Goal: Task Accomplishment & Management: Manage account settings

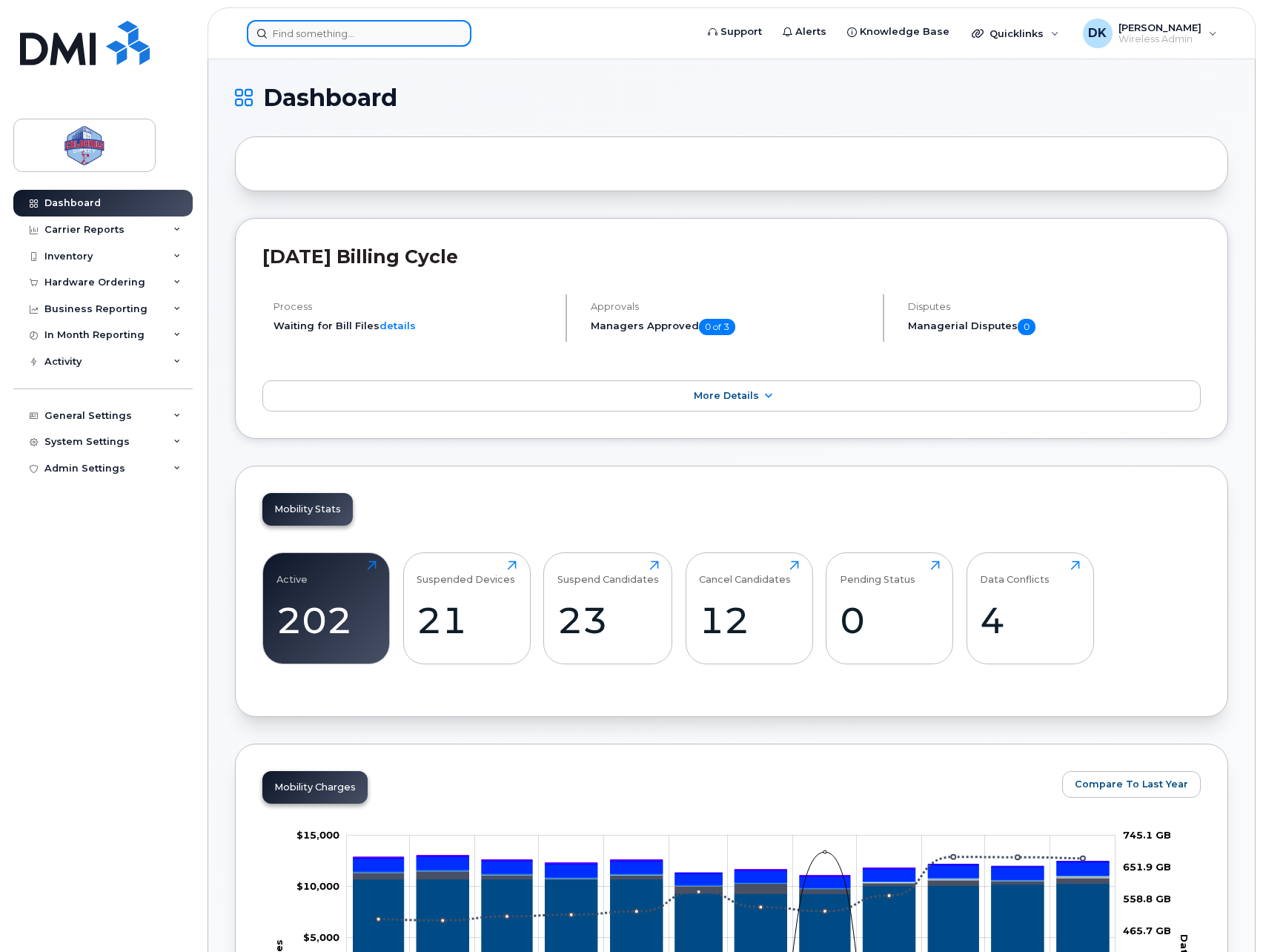
click at [304, 44] on input at bounding box center [359, 33] width 225 height 27
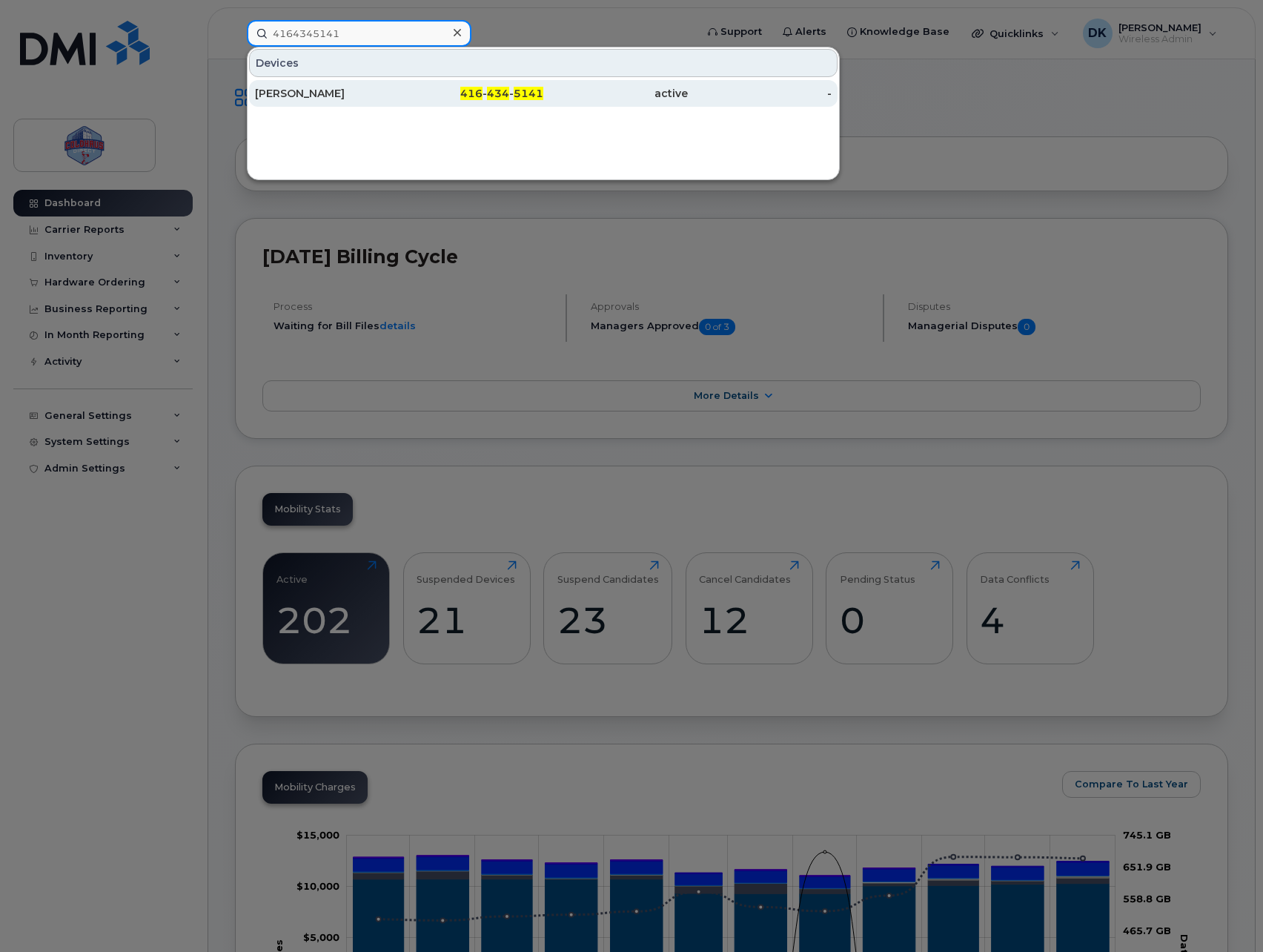
type input "4164345141"
click at [375, 102] on div "[PERSON_NAME]" at bounding box center [326, 93] width 144 height 27
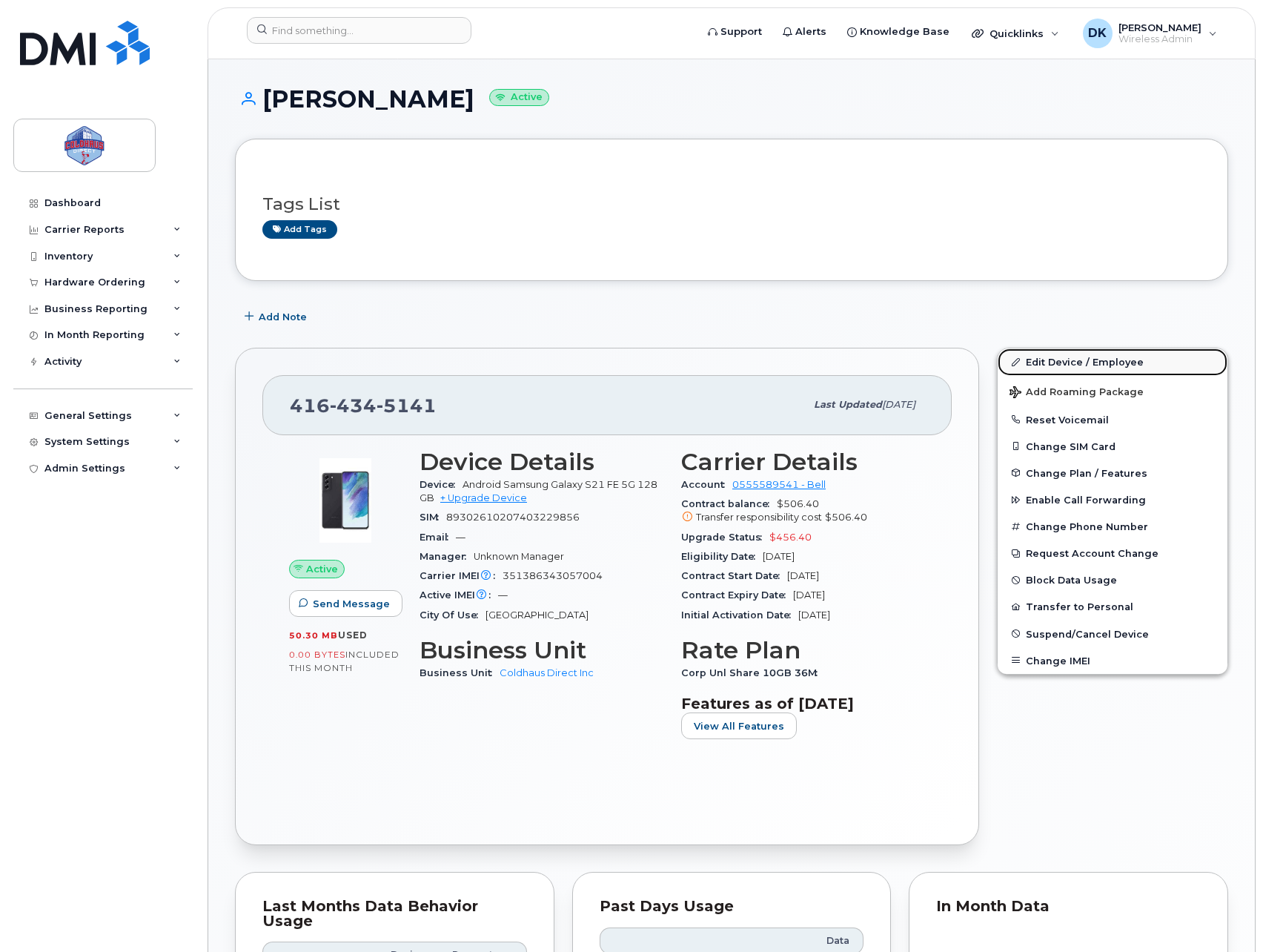
click at [1088, 365] on link "Edit Device / Employee" at bounding box center [1112, 362] width 229 height 27
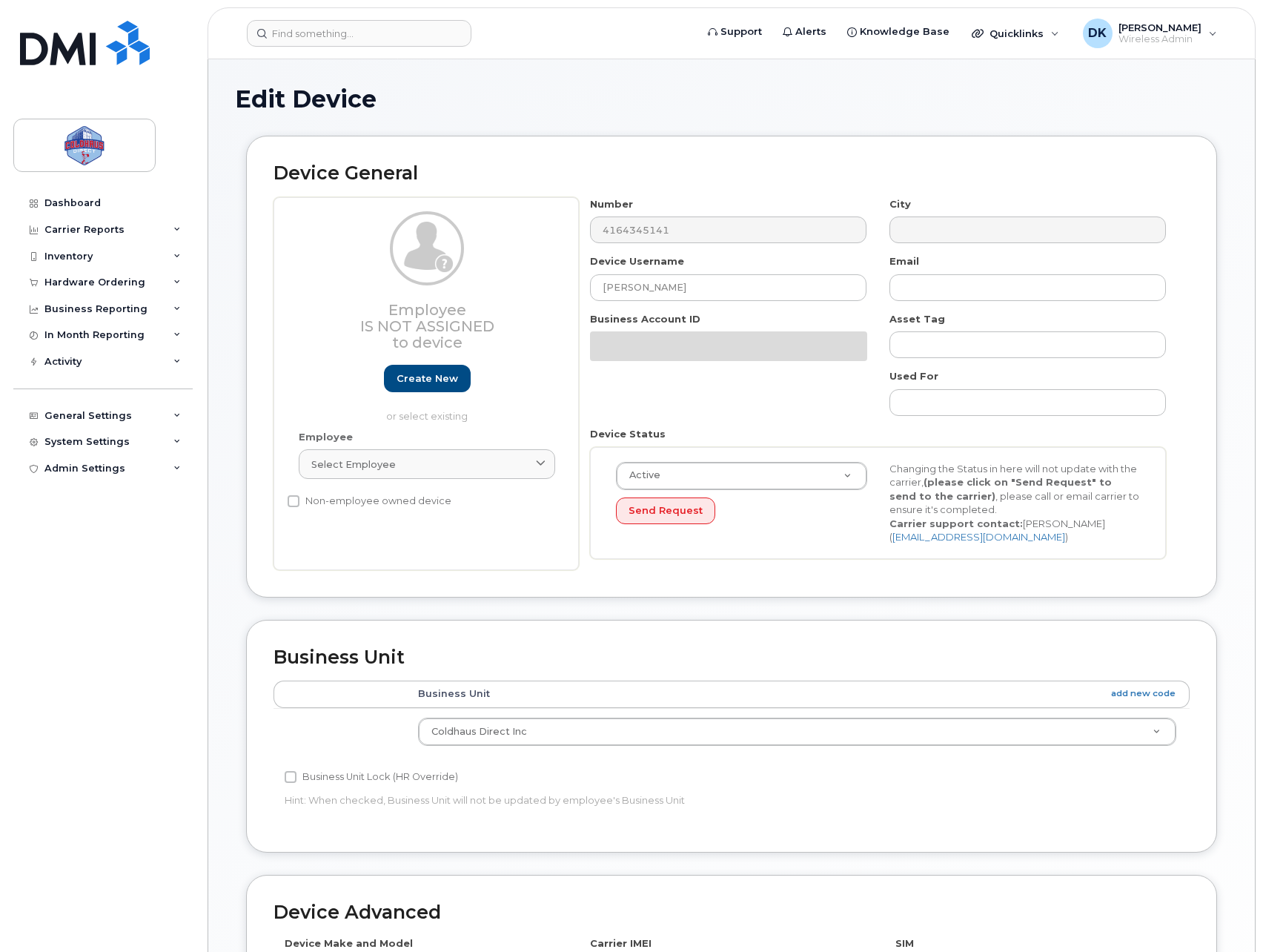
select select "43849"
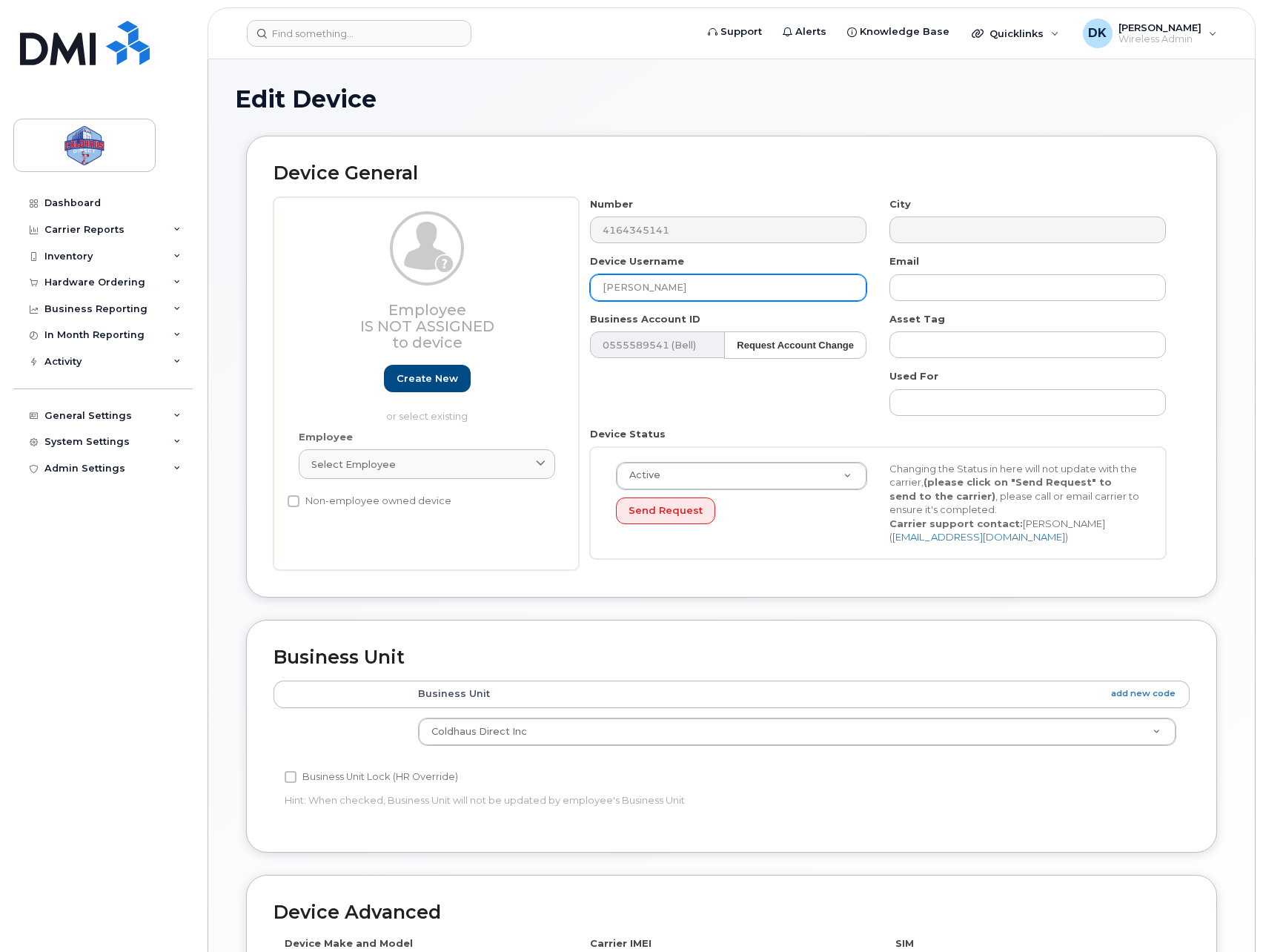
drag, startPoint x: 696, startPoint y: 292, endPoint x: 258, endPoint y: 255, distance: 439.6
click at [408, 272] on div "Employee Is not assigned to device Create new or select existing Employee Selec…" at bounding box center [732, 384] width 916 height 373
click at [624, 276] on input "JD Williams" at bounding box center [729, 288] width 277 height 27
paste input "Dante Arancibia"
type input "Dante Arancibia"
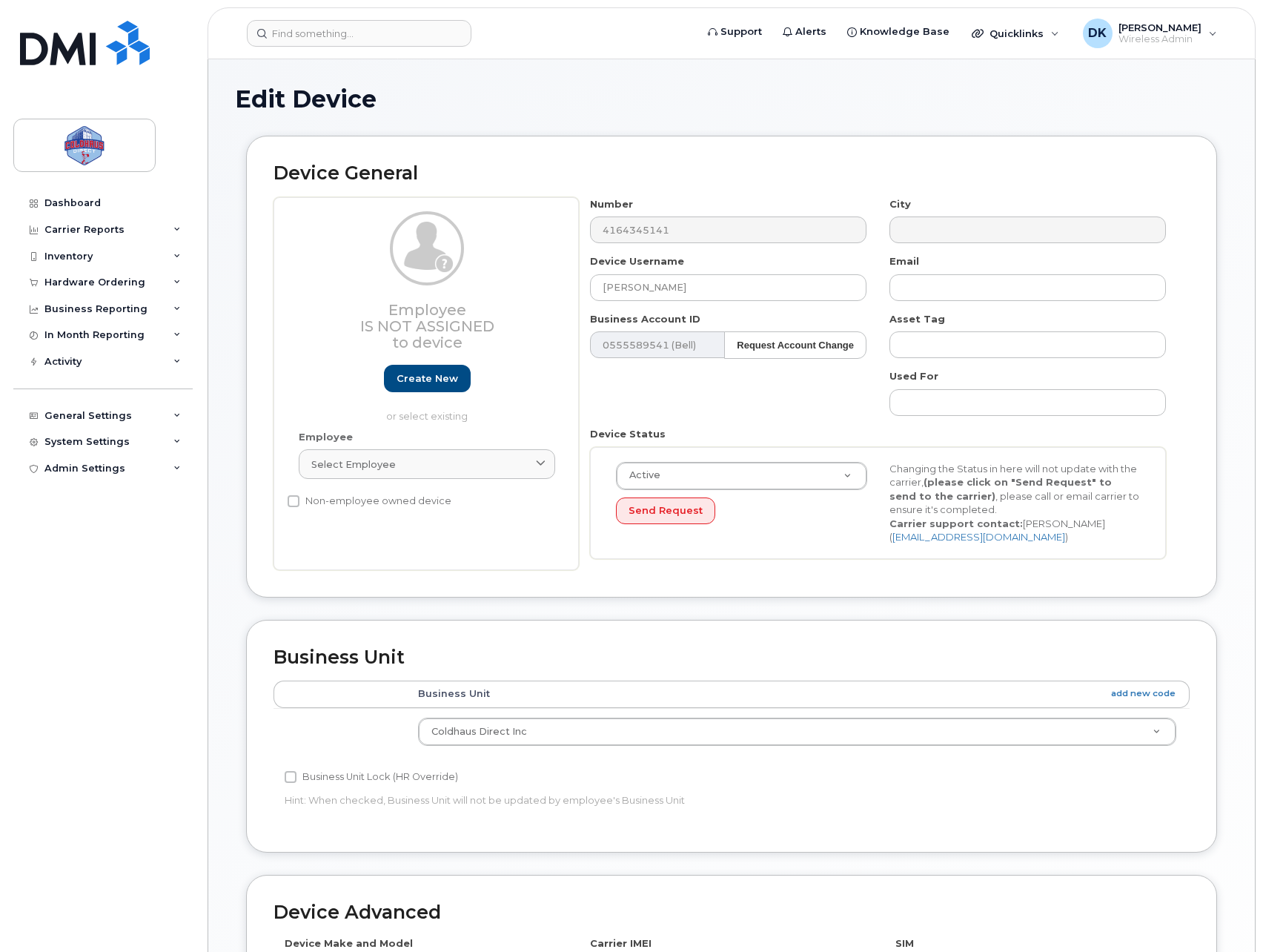
click at [849, 128] on div "Edit Device" at bounding box center [731, 110] width 993 height 50
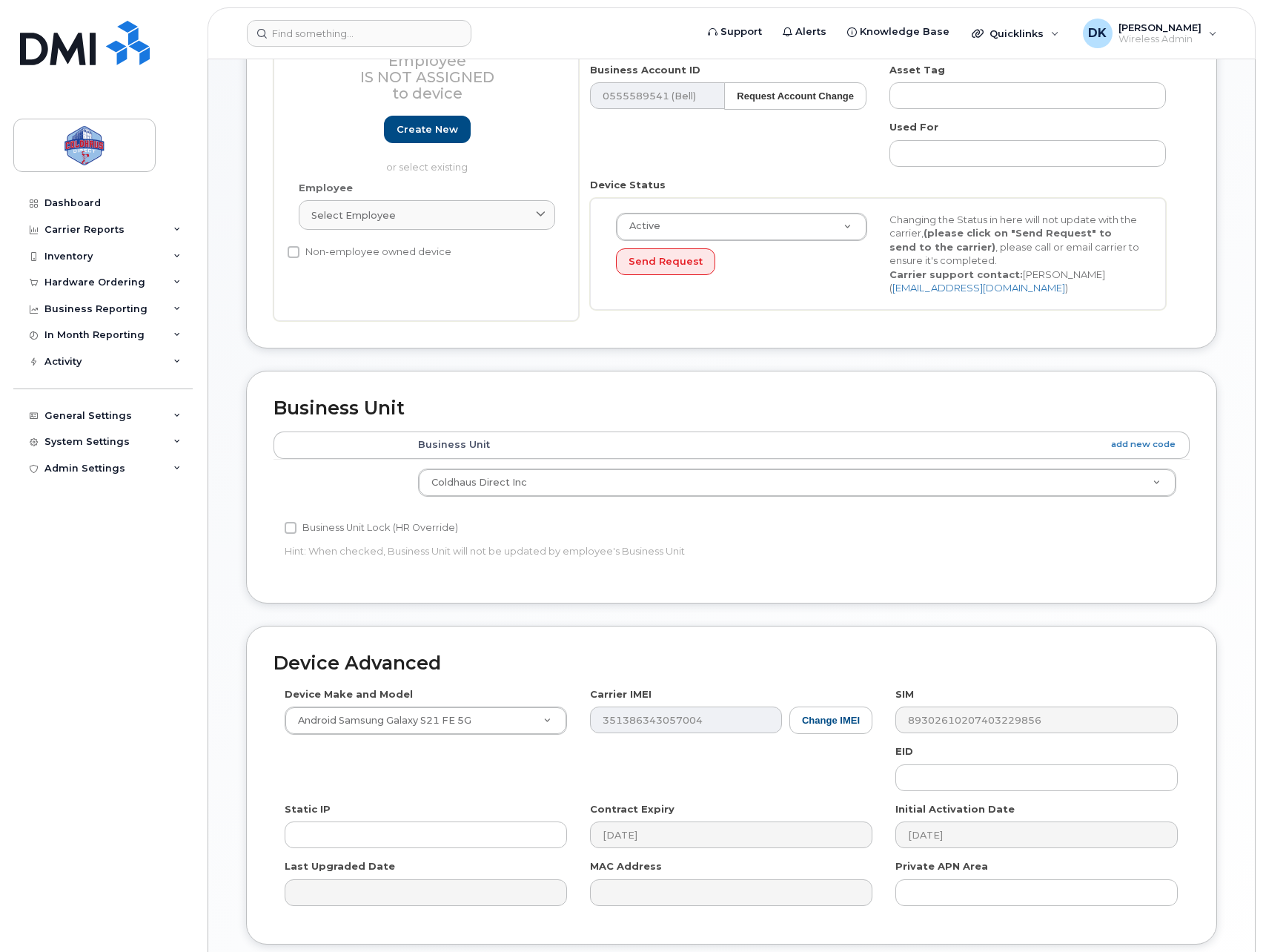
scroll to position [366, 0]
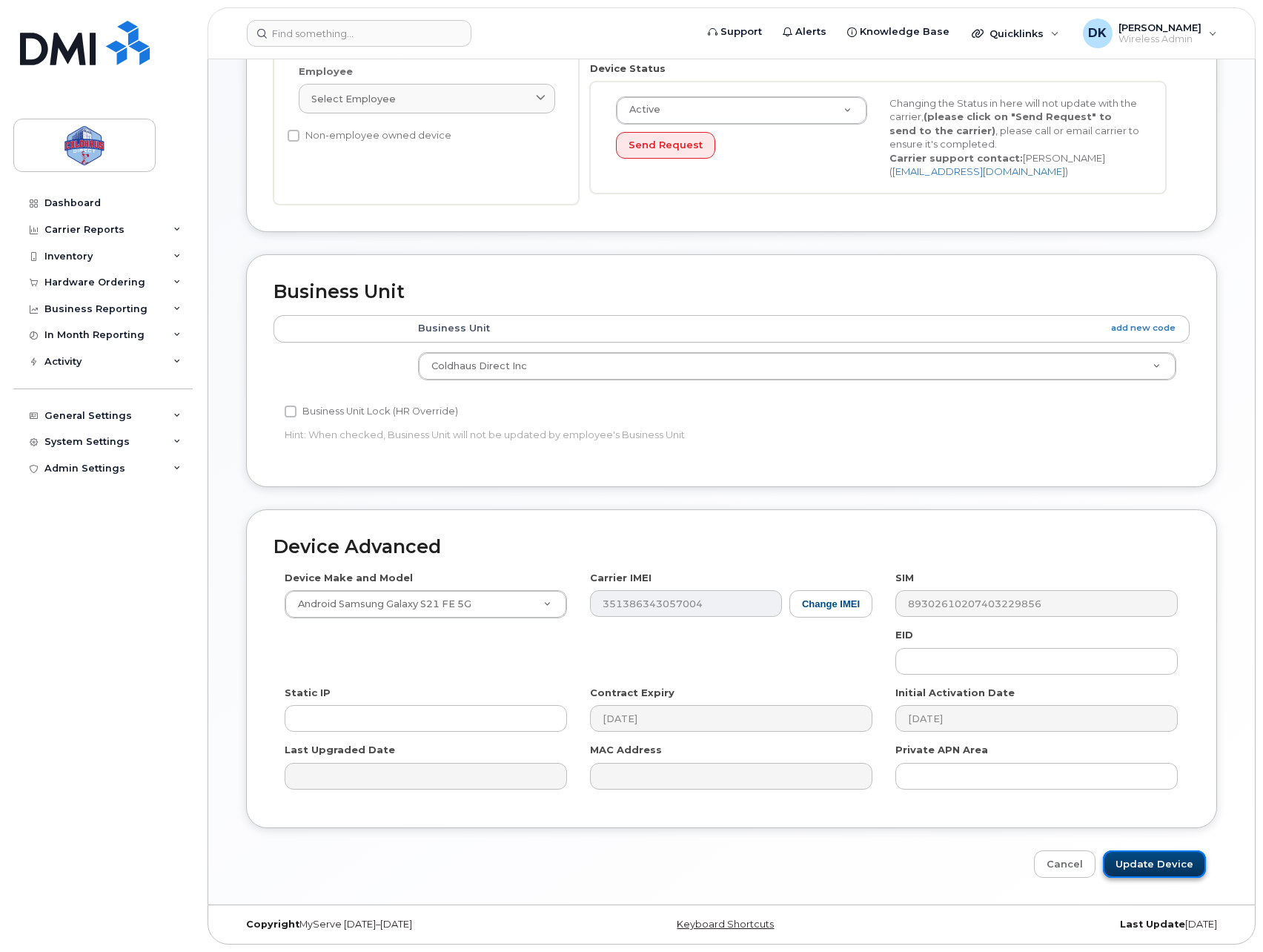
click at [1193, 873] on input "Update Device" at bounding box center [1154, 864] width 103 height 28
type input "Saving..."
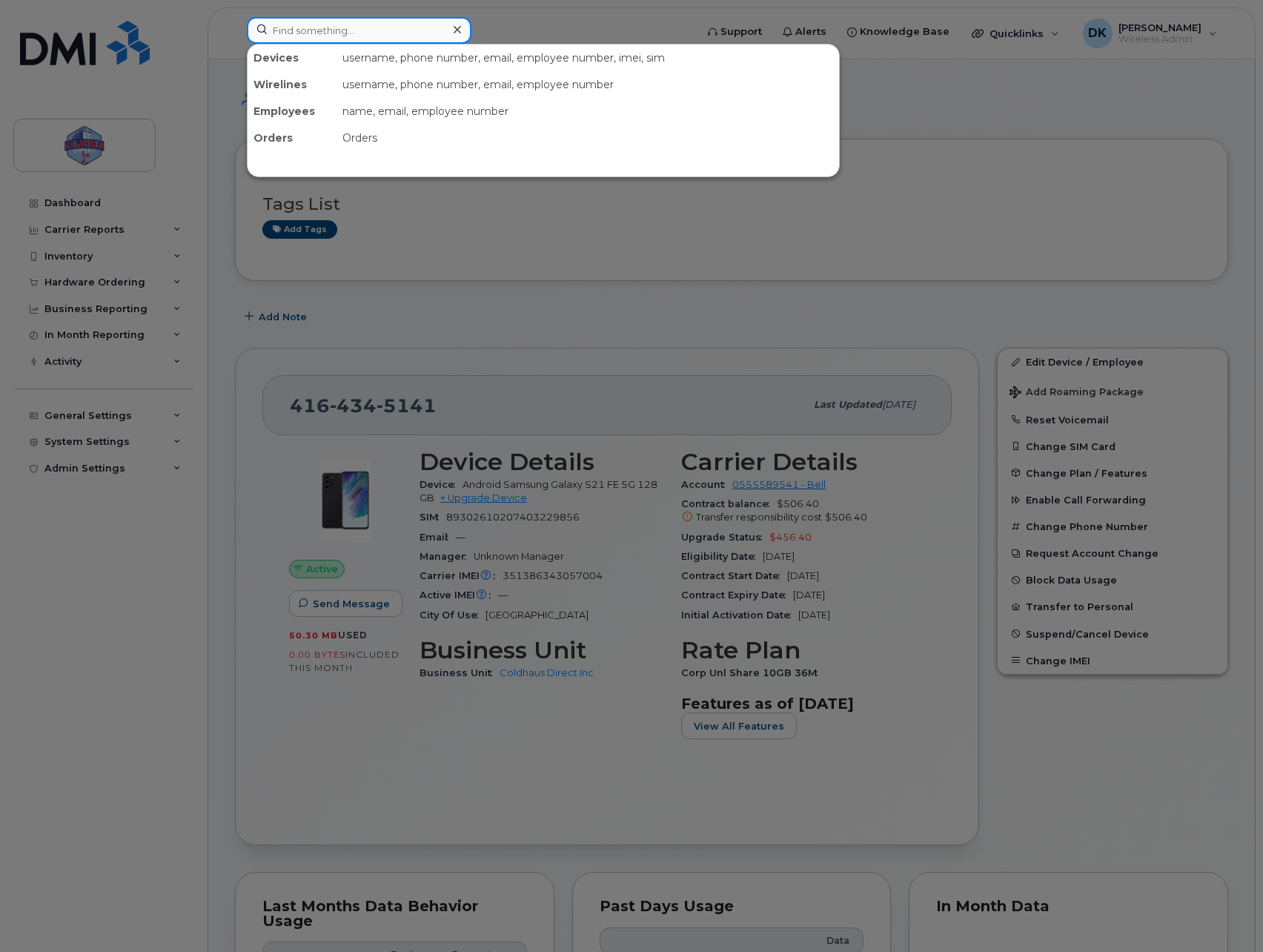
click at [384, 28] on input at bounding box center [359, 30] width 225 height 27
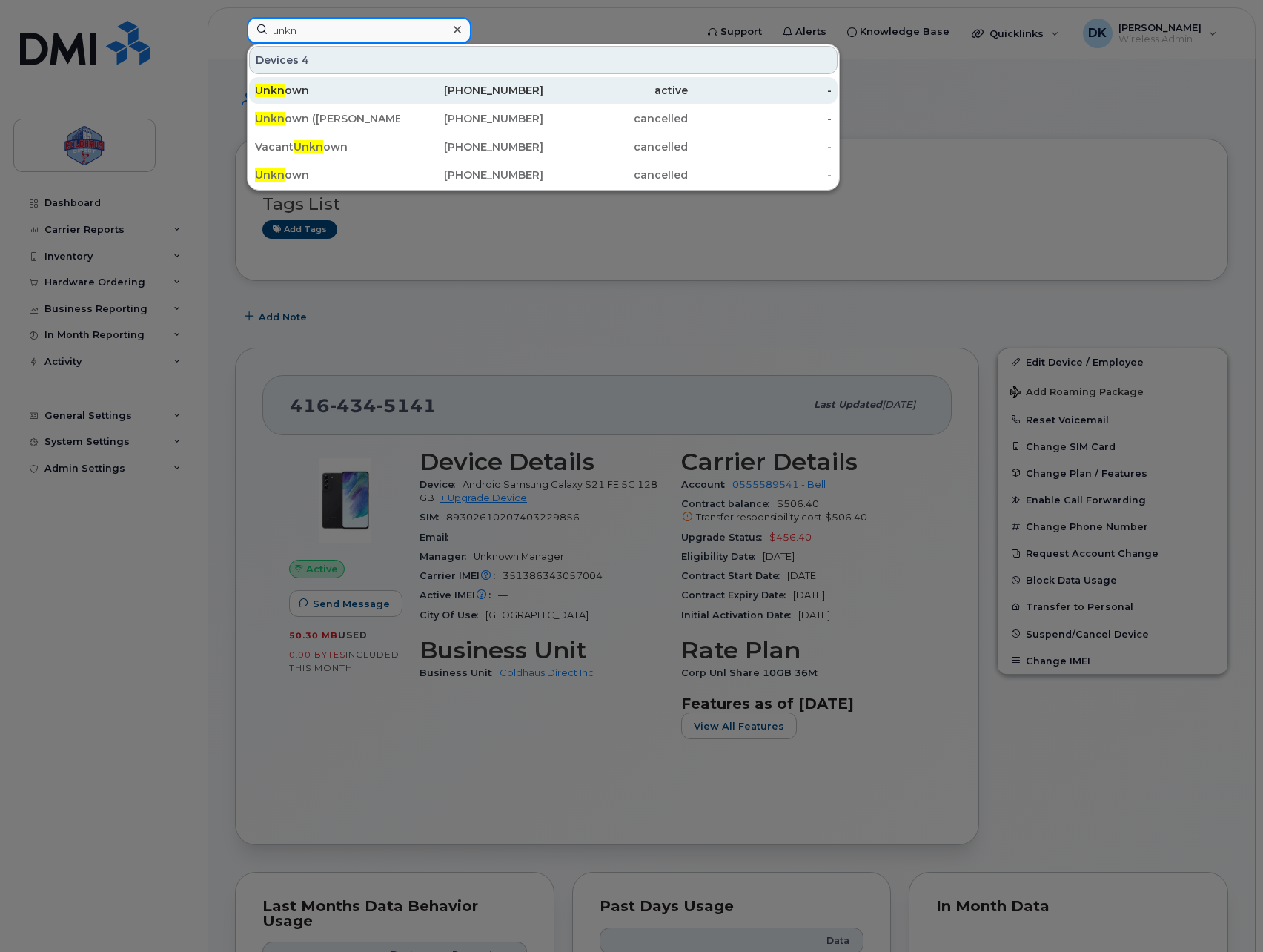
type input "unkn"
click at [394, 86] on div "Unkn own" at bounding box center [326, 90] width 144 height 15
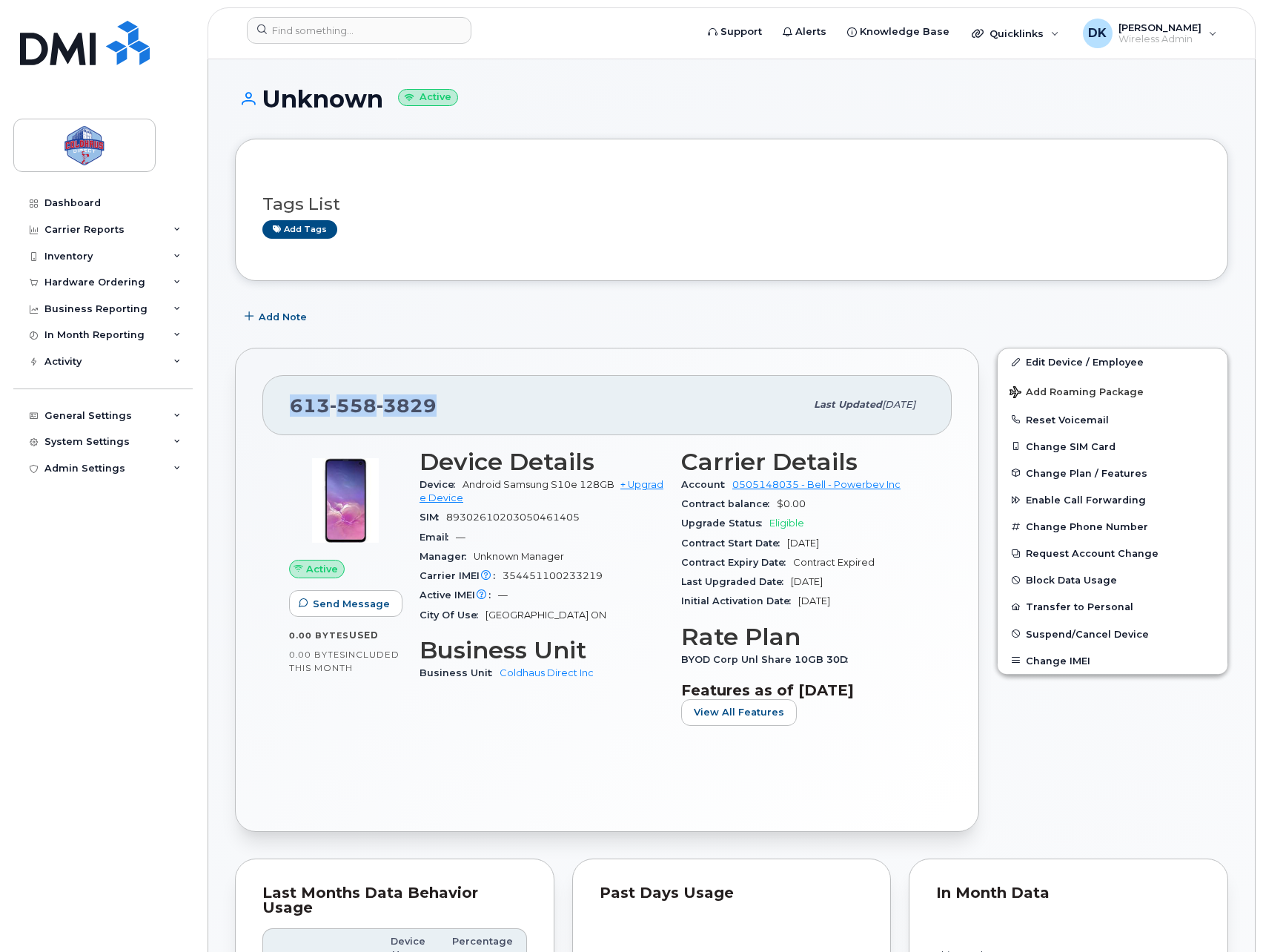
drag, startPoint x: 442, startPoint y: 405, endPoint x: 274, endPoint y: 412, distance: 168.1
click at [274, 412] on div "[PHONE_NUMBER] Last updated [DATE]" at bounding box center [606, 405] width 689 height 60
drag, startPoint x: 274, startPoint y: 412, endPoint x: 296, endPoint y: 410, distance: 22.1
copy span "613 558 3829"
click at [1003, 713] on div "Edit Device / Employee Add Roaming Package Reset Voicemail Change SIM Card Chan…" at bounding box center [1112, 590] width 249 height 502
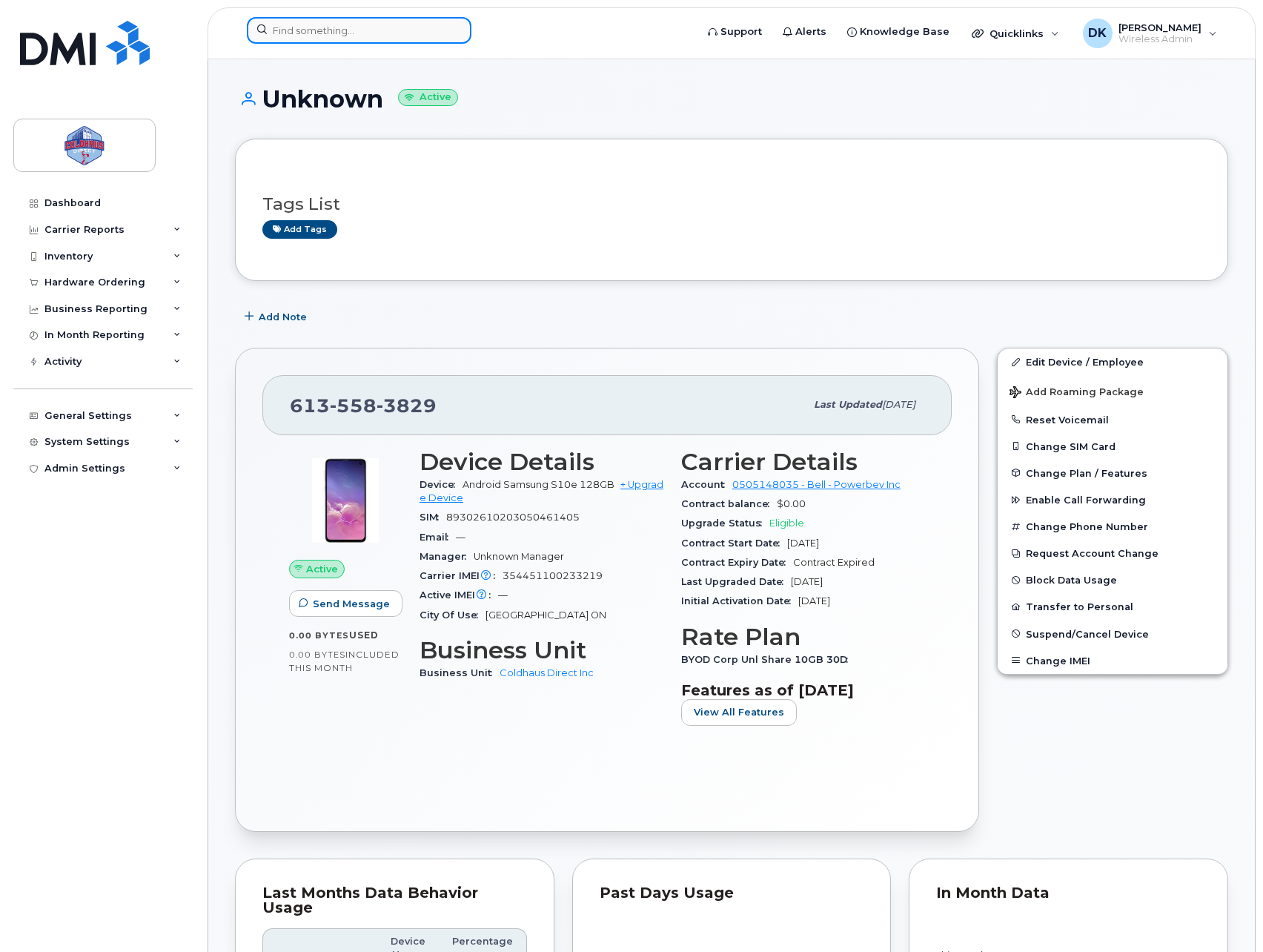
click at [384, 41] on input at bounding box center [359, 30] width 225 height 27
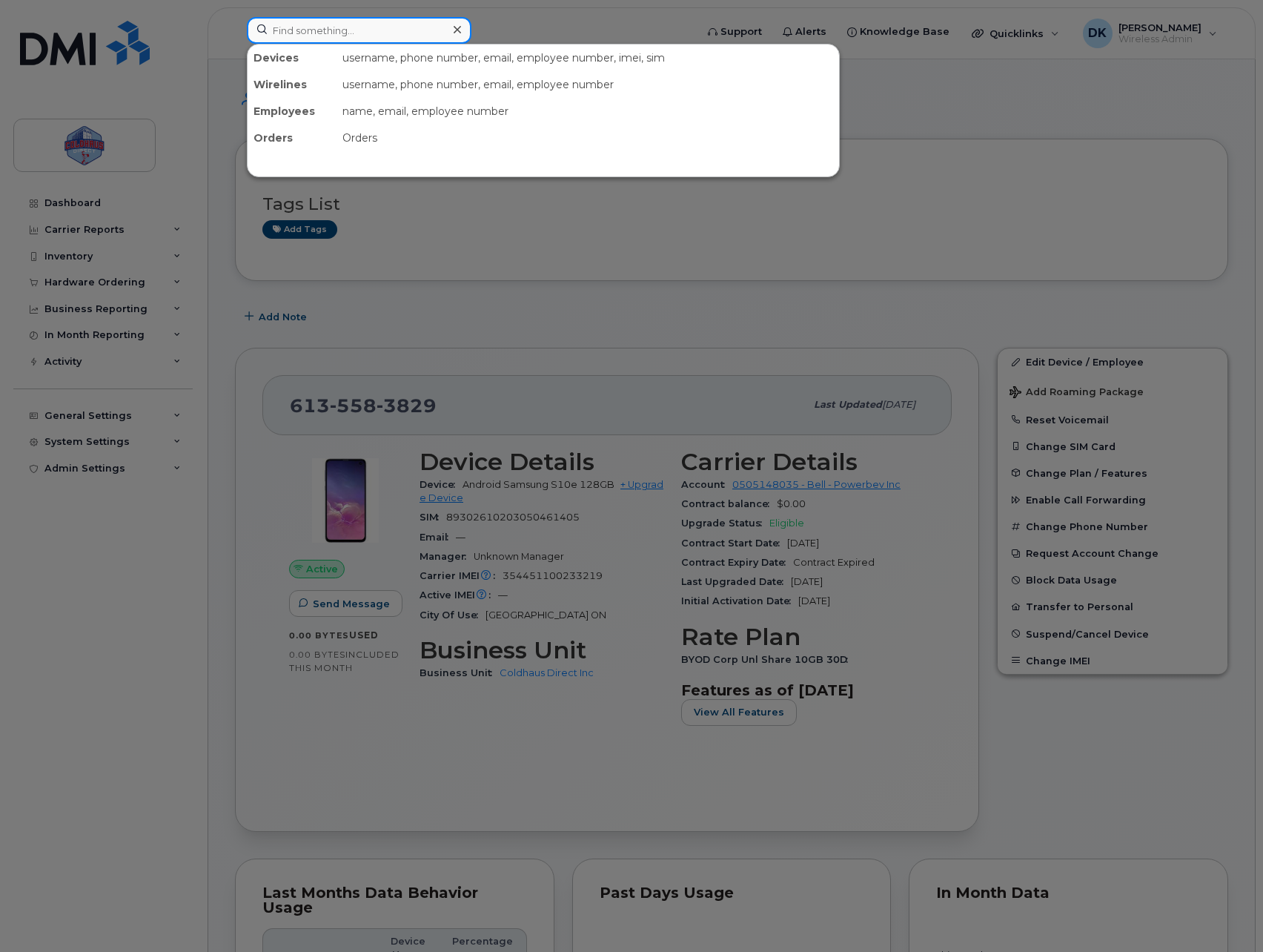
paste input "705-690-6892"
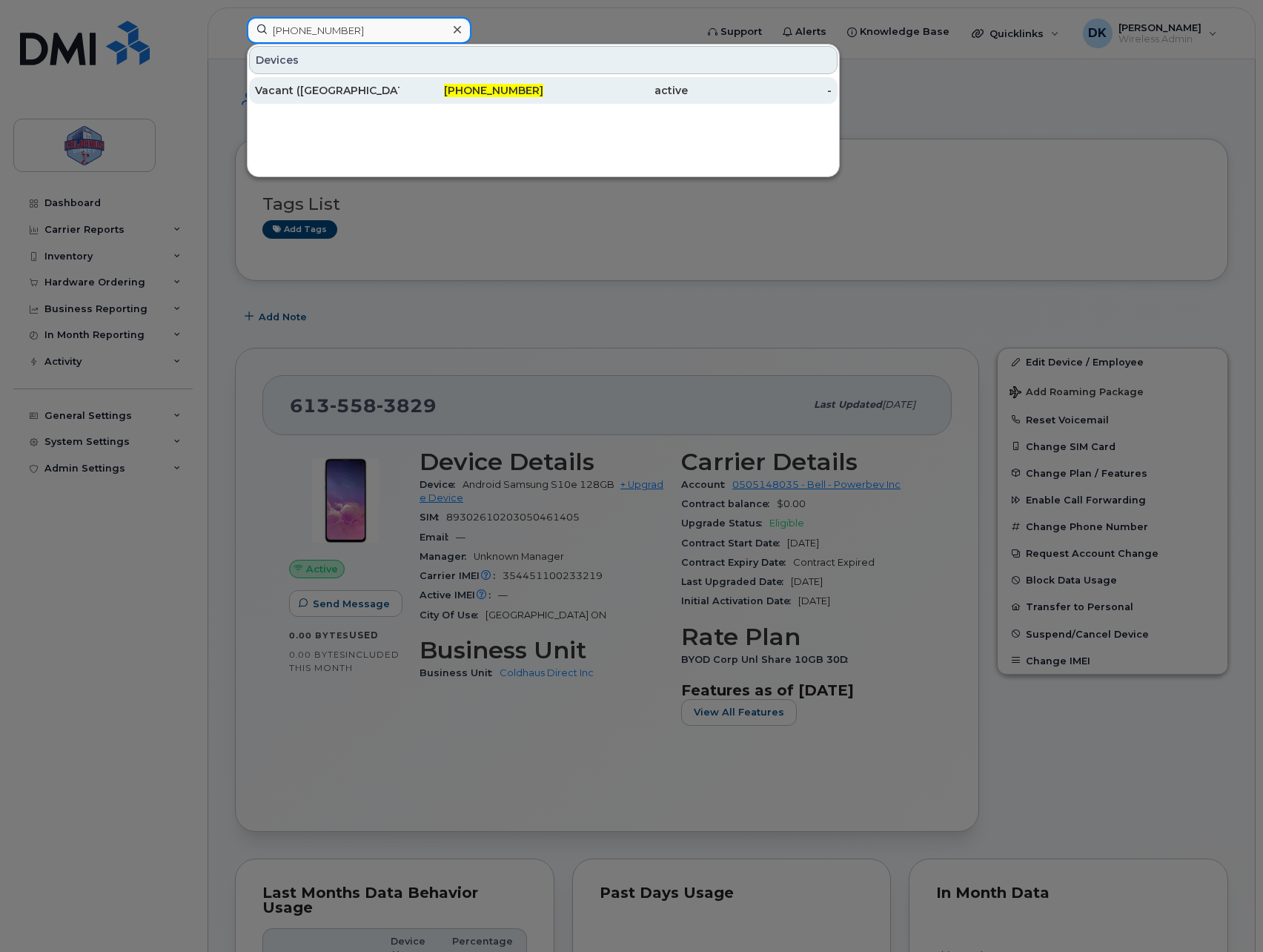
type input "705-690-6892"
click at [360, 97] on div "Vacant ([GEOGRAPHIC_DATA])" at bounding box center [326, 90] width 144 height 15
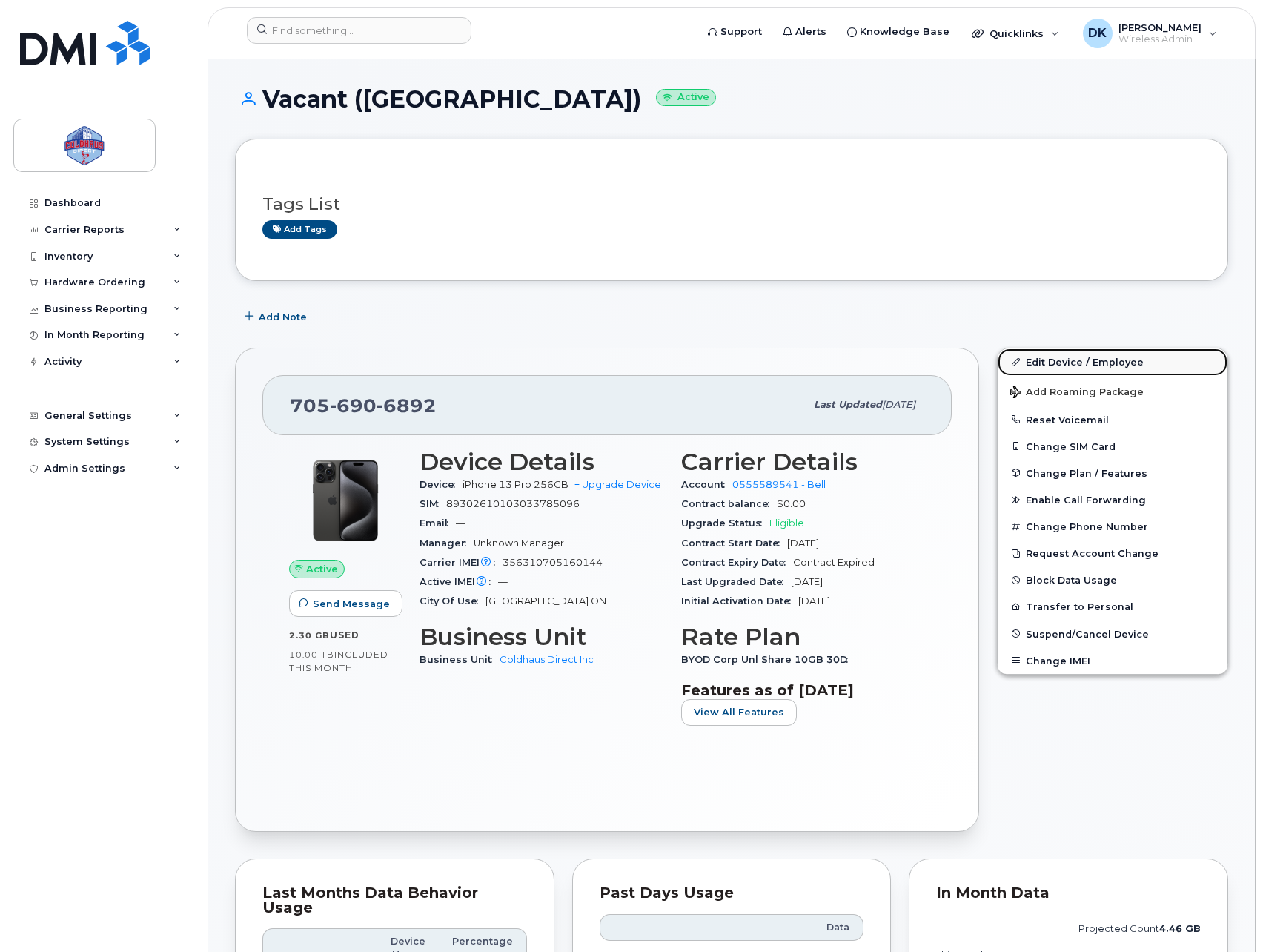
drag, startPoint x: 1085, startPoint y: 366, endPoint x: 1048, endPoint y: 369, distance: 37.1
click at [1085, 366] on link "Edit Device / Employee" at bounding box center [1112, 362] width 229 height 27
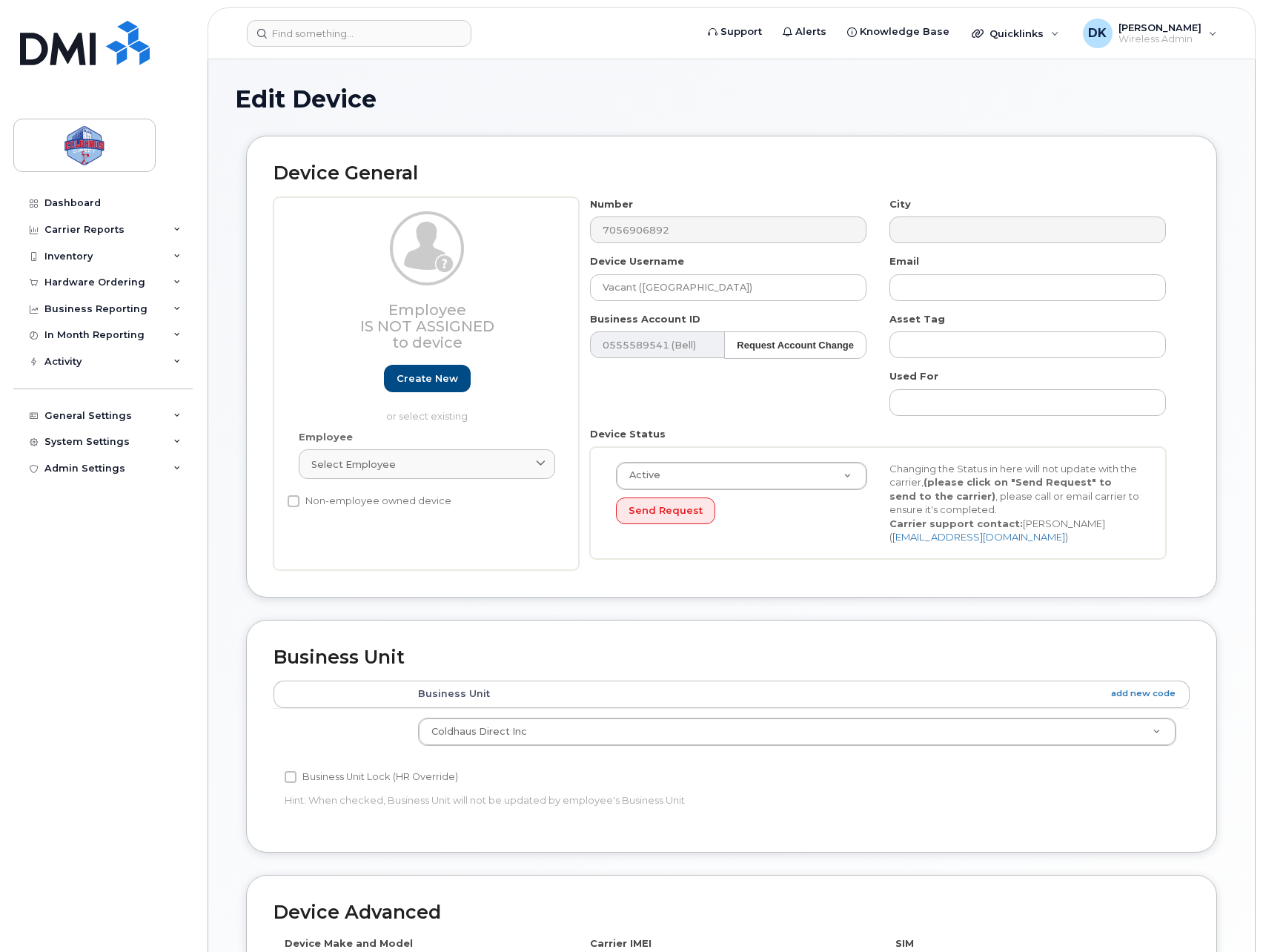
select select "43849"
drag, startPoint x: 716, startPoint y: 281, endPoint x: 364, endPoint y: 251, distance: 353.3
click at [407, 256] on div "Employee Is not assigned to device Create new or select existing Employee Selec…" at bounding box center [732, 384] width 916 height 373
paste input "[PERSON_NAME]"
type input "[PERSON_NAME]"
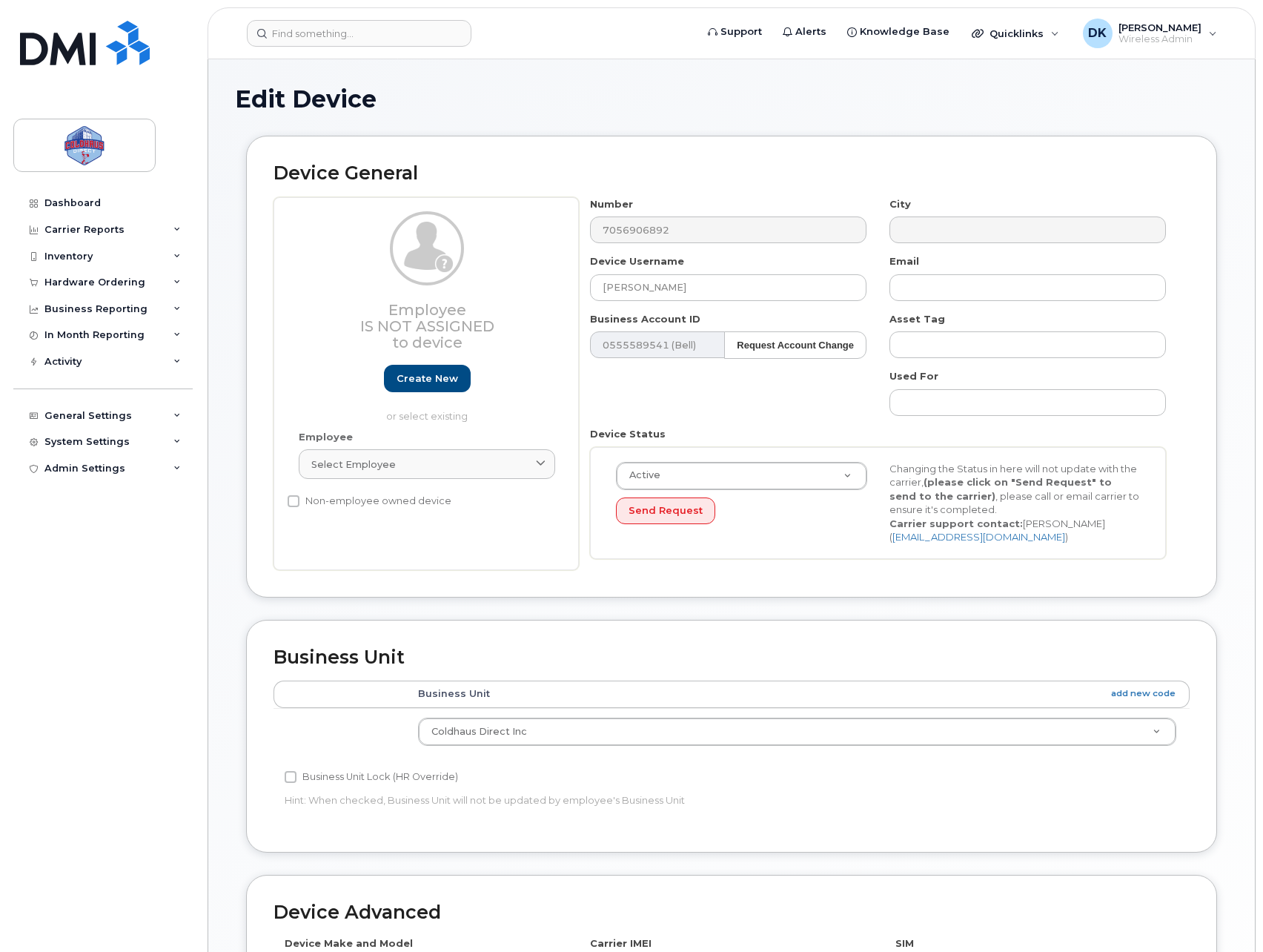
click at [707, 128] on div "Edit Device" at bounding box center [731, 110] width 993 height 50
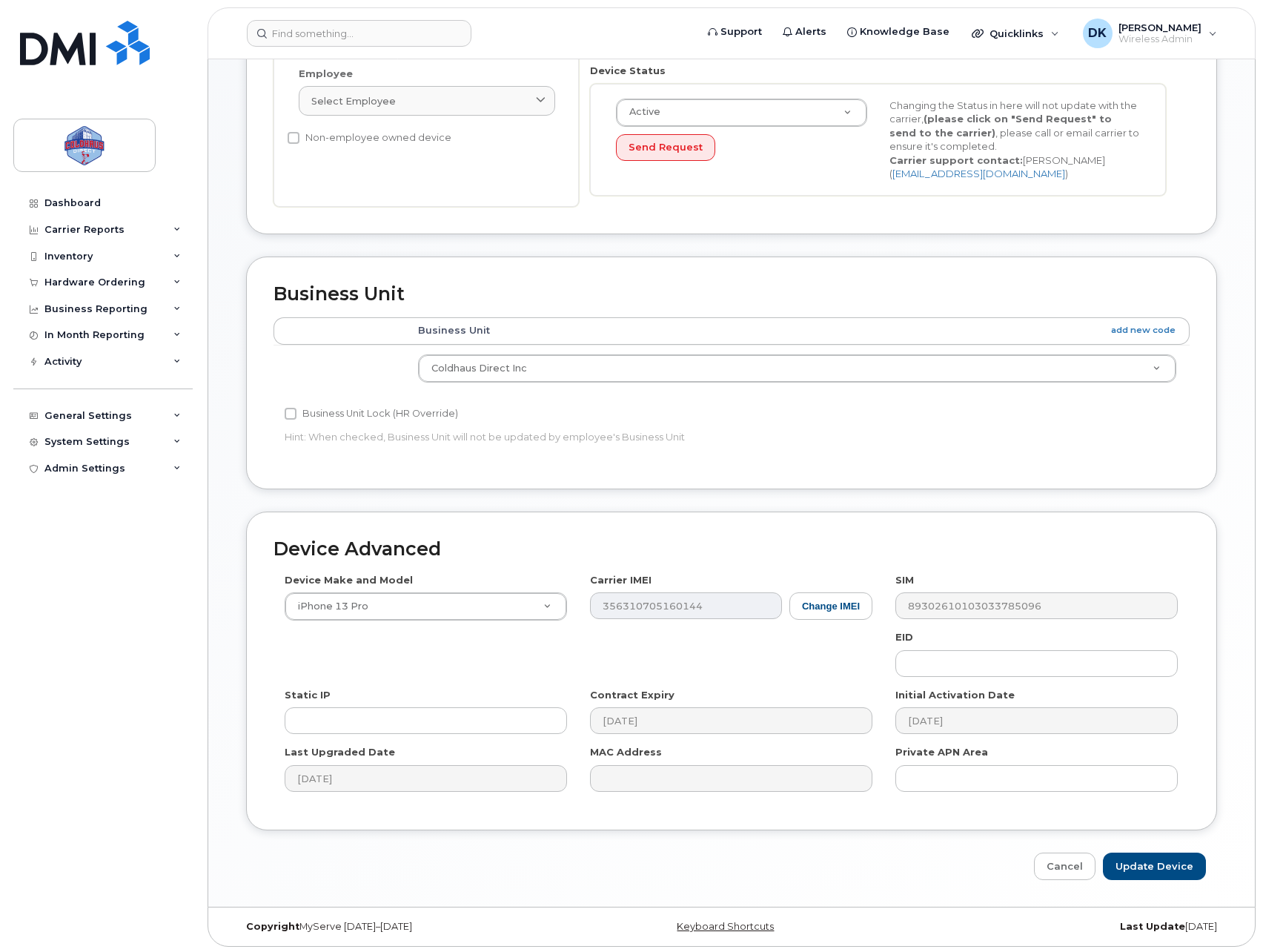
scroll to position [366, 0]
click at [1161, 871] on input "Update Device" at bounding box center [1154, 864] width 103 height 28
type input "Saving..."
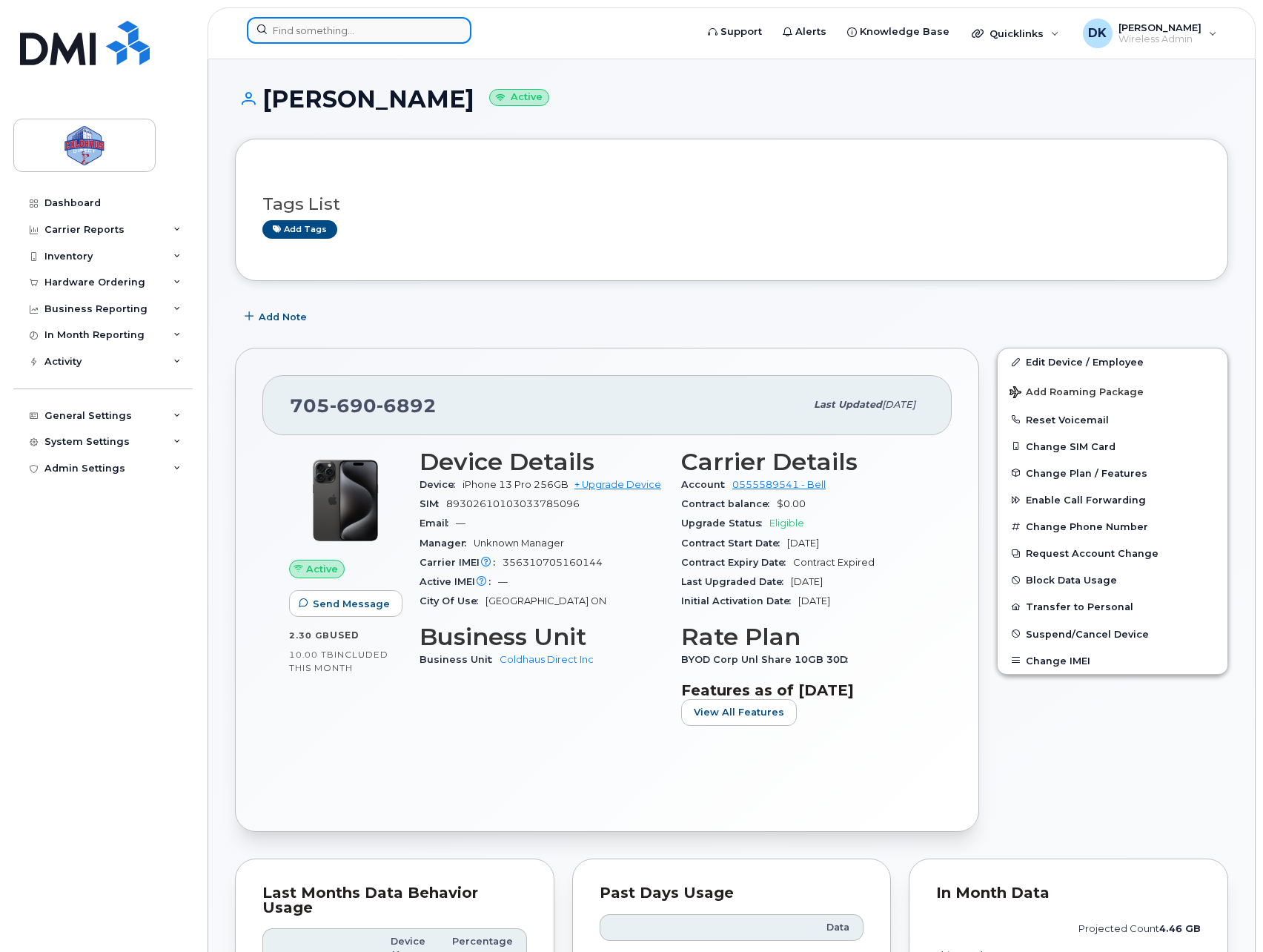
click at [316, 37] on input at bounding box center [359, 30] width 225 height 27
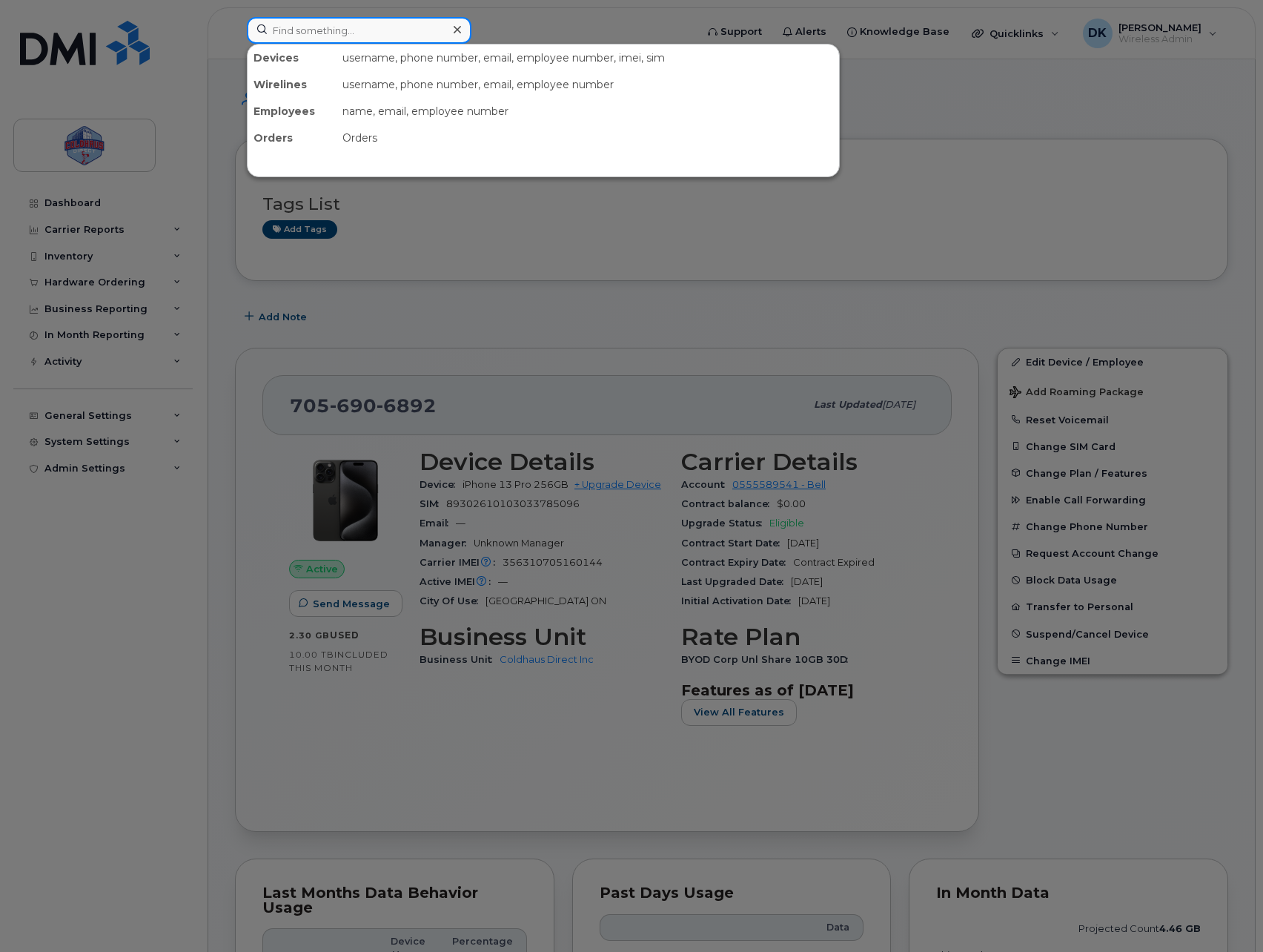
paste input "613-295-1398"
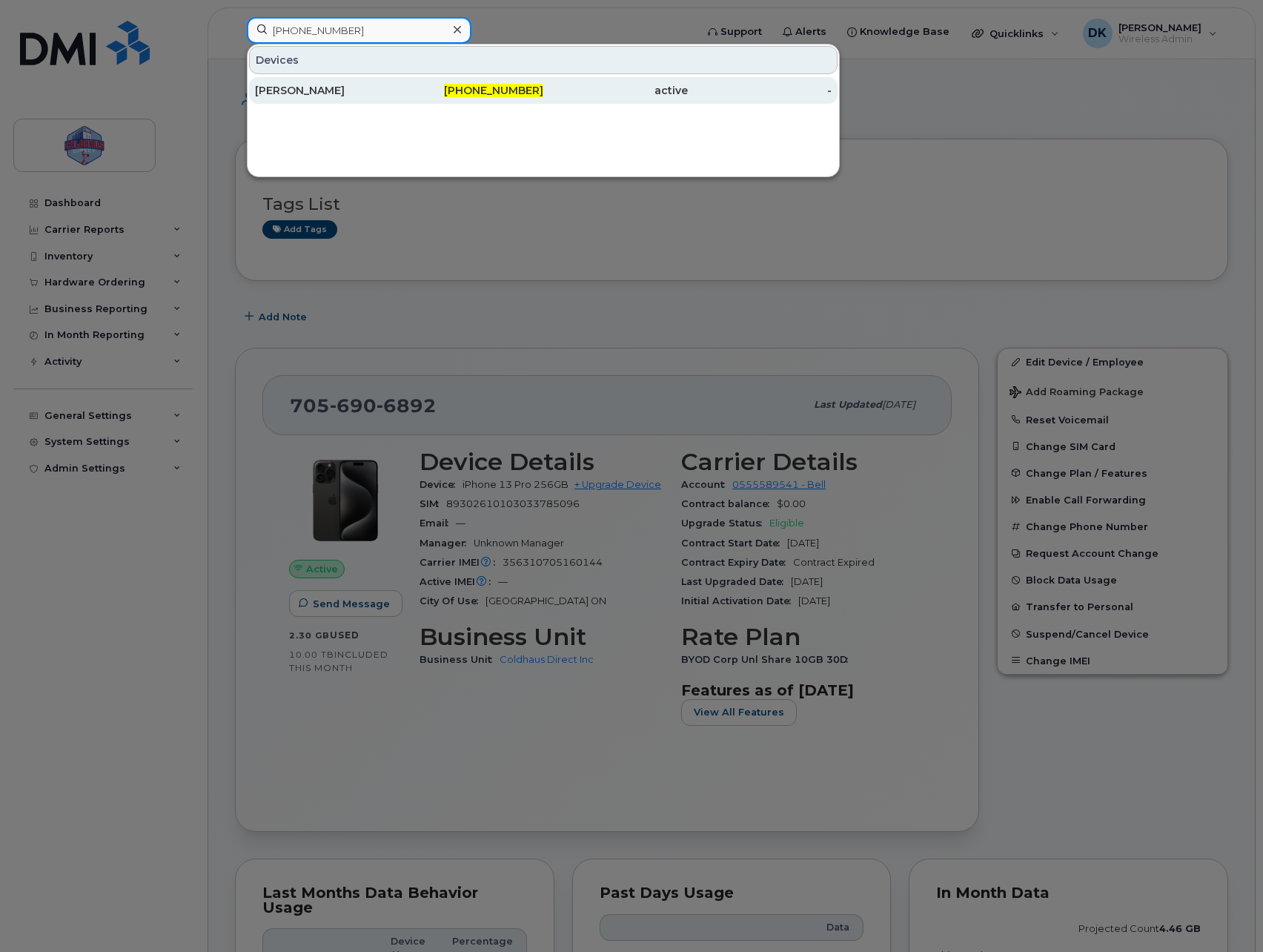
type input "613-295-1398"
click at [387, 93] on div "Justin Abraham" at bounding box center [326, 90] width 144 height 15
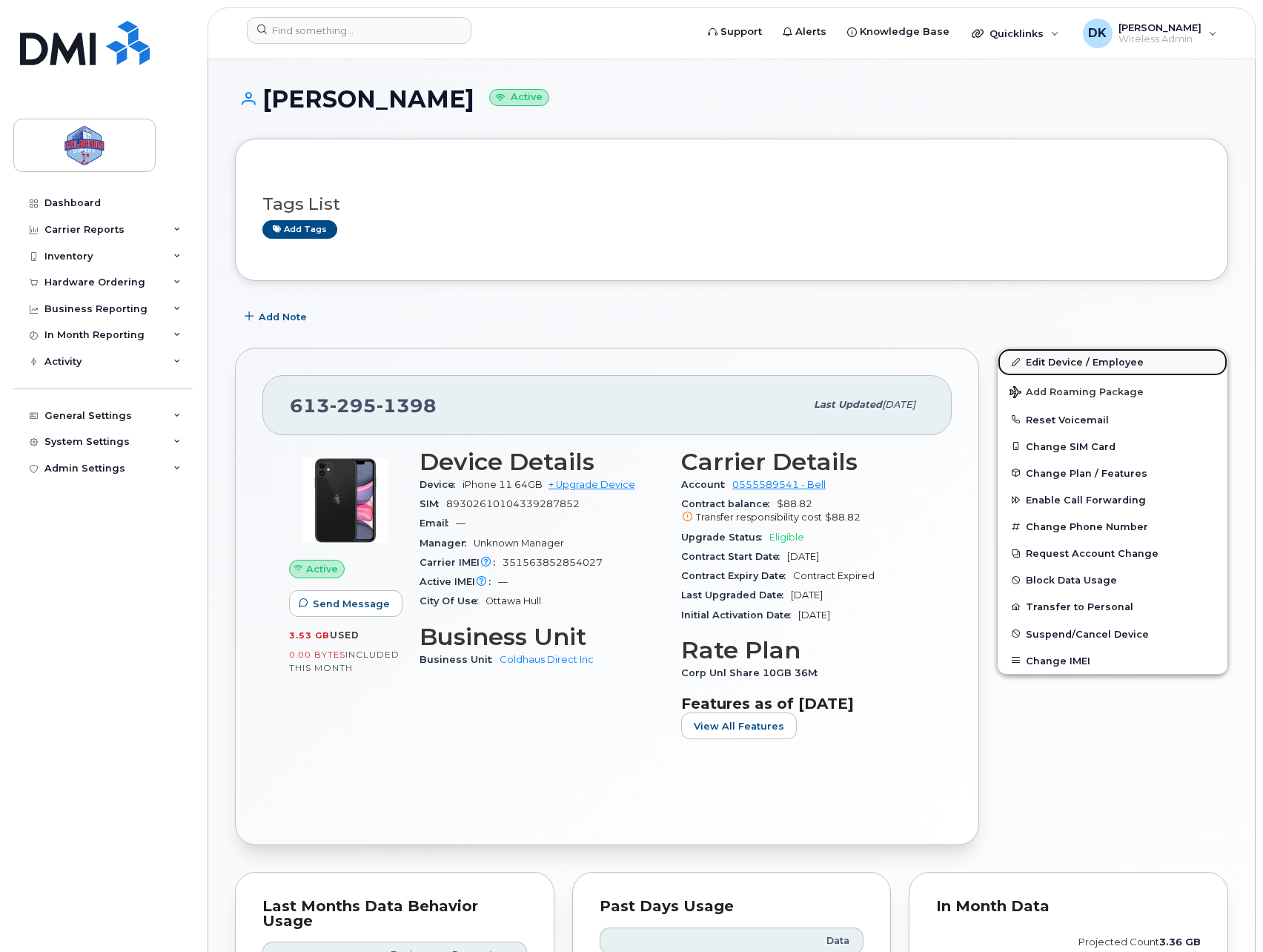
click at [1080, 367] on link "Edit Device / Employee" at bounding box center [1112, 362] width 229 height 27
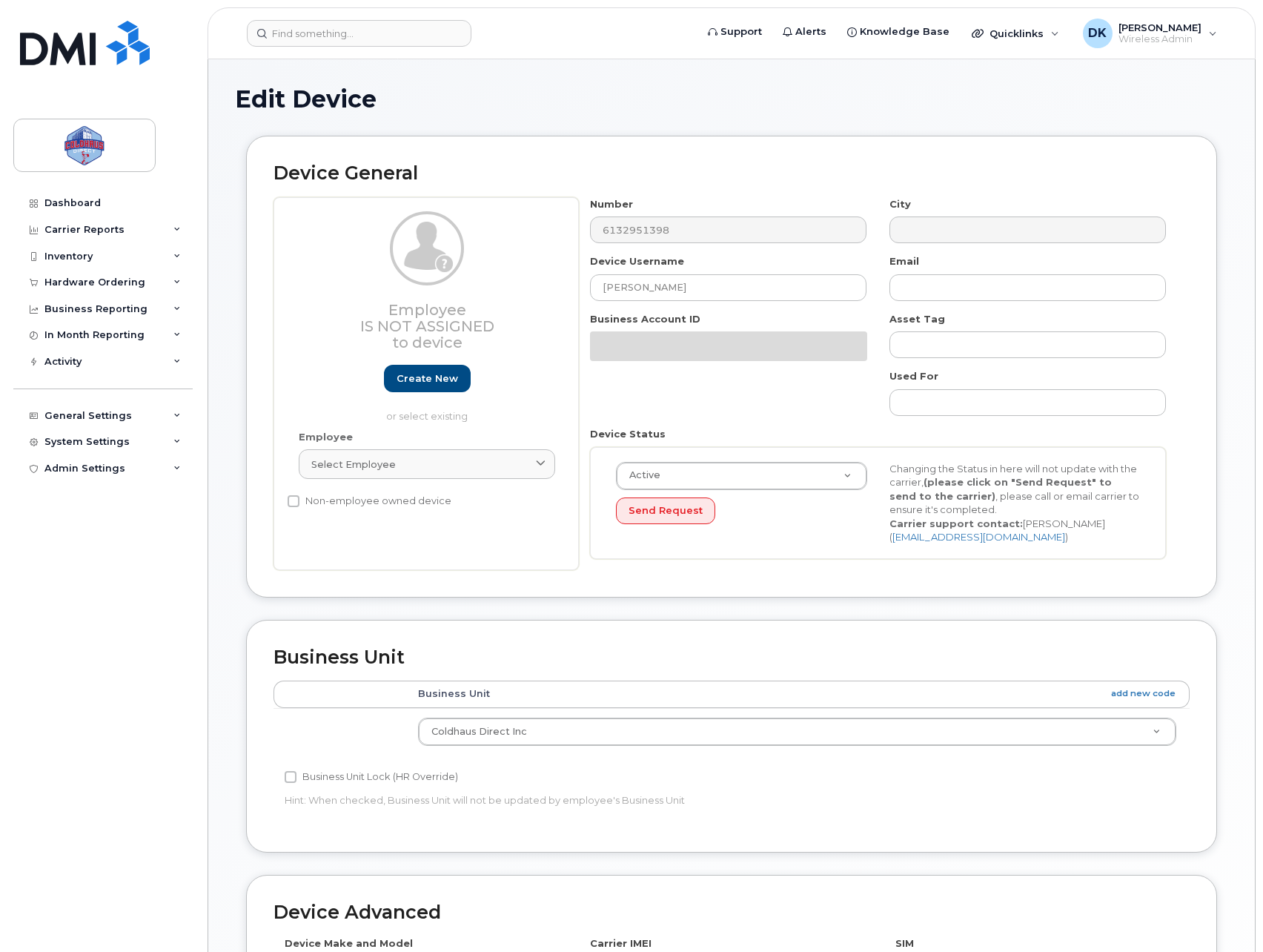
select select "43849"
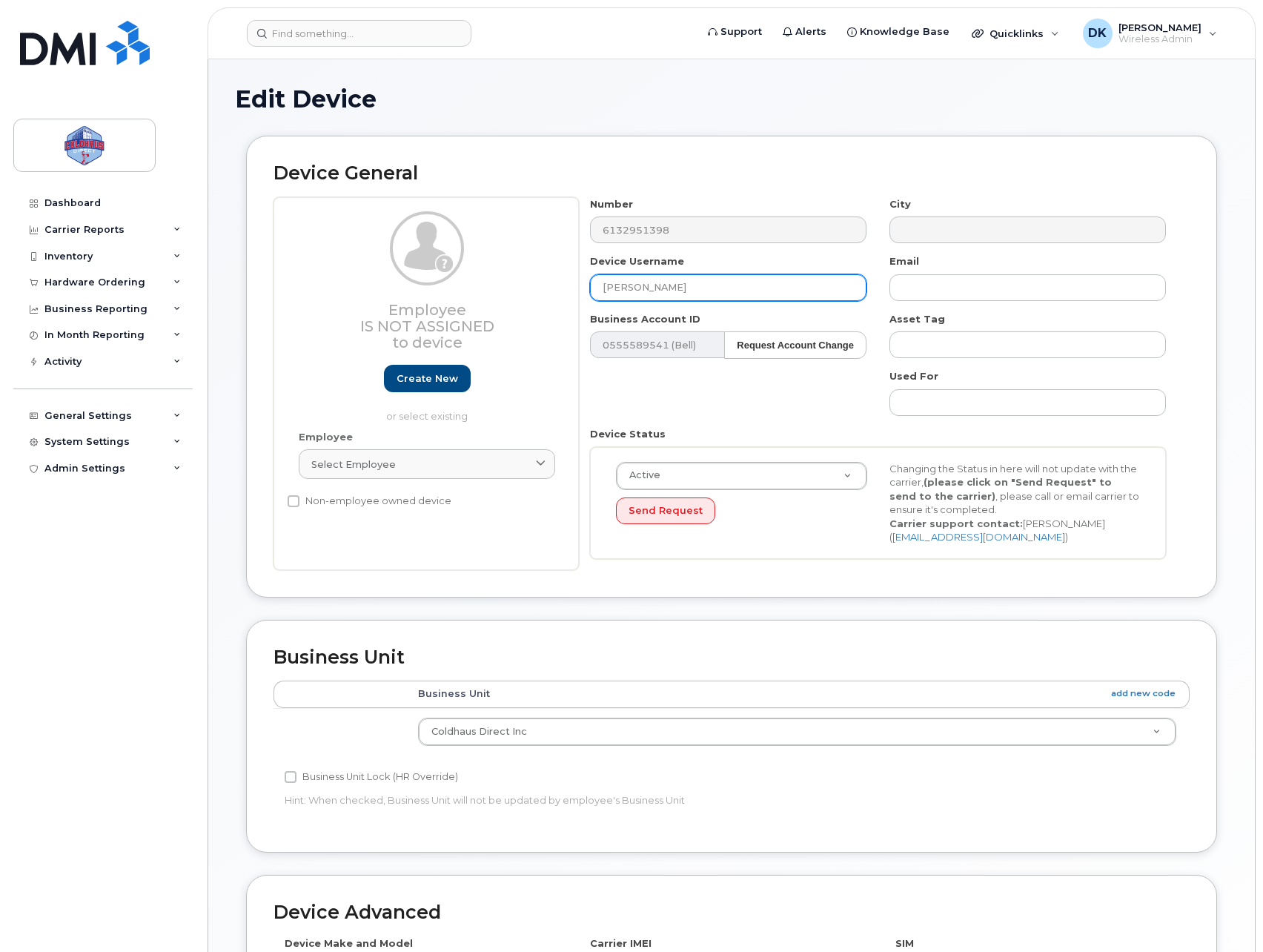
drag, startPoint x: 743, startPoint y: 288, endPoint x: 303, endPoint y: 288, distance: 440.0
click at [349, 266] on div "Employee Is not assigned to device Create new or select existing Employee Selec…" at bounding box center [732, 384] width 916 height 373
click at [684, 272] on div "Device Username Vacant (Ottawa" at bounding box center [729, 277] width 300 height 47
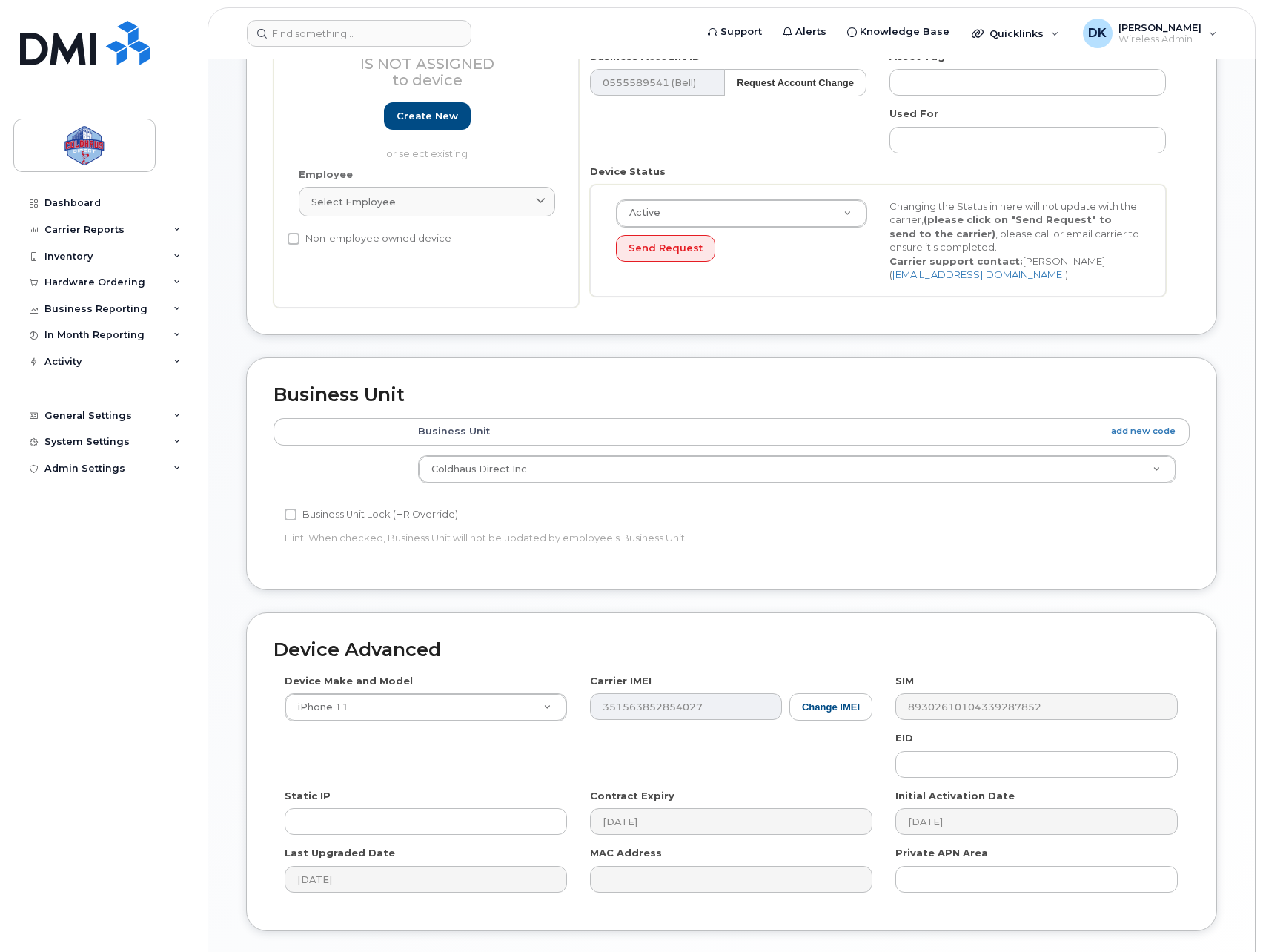
scroll to position [366, 0]
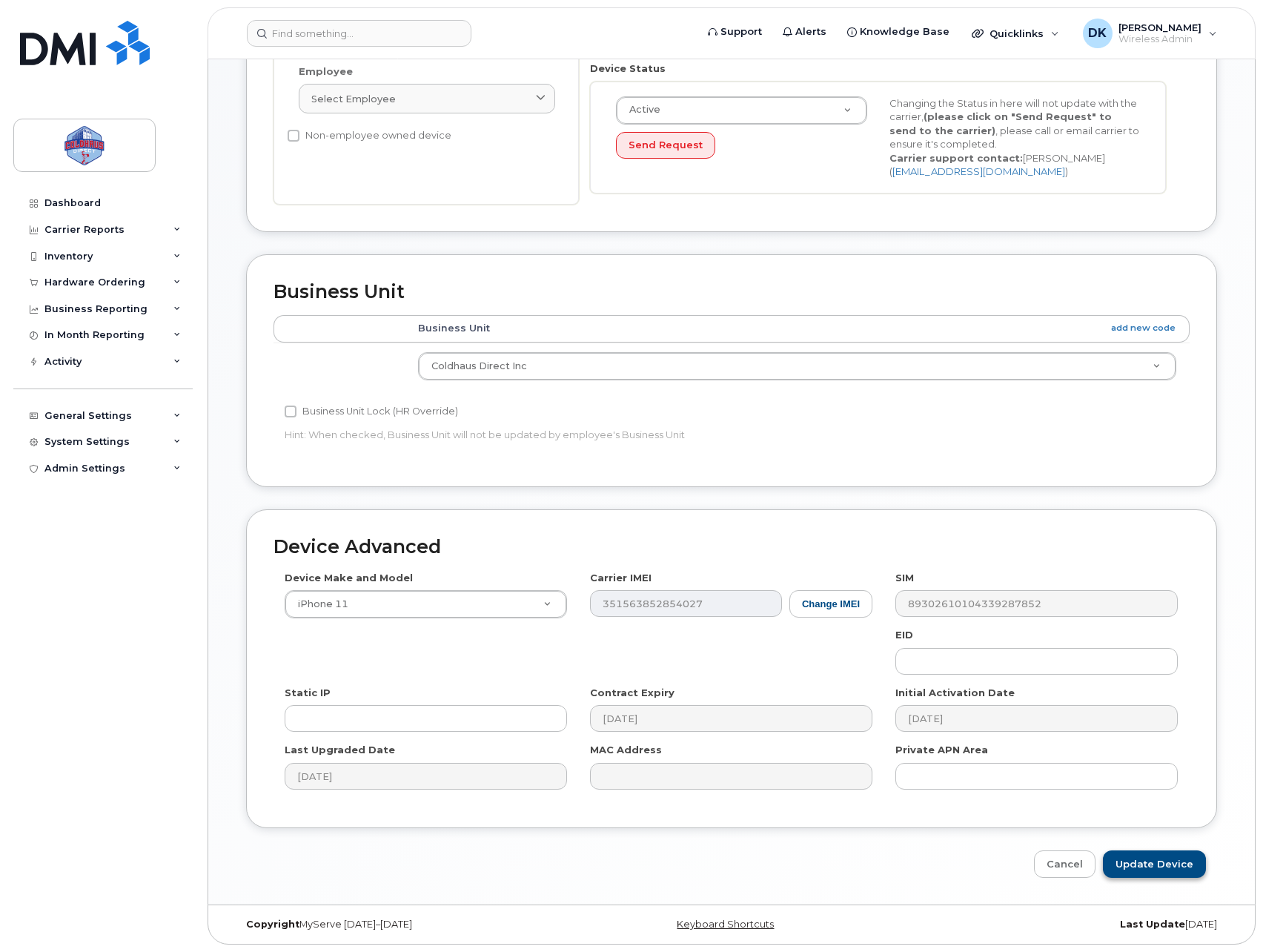
type input "Vacant (Ottawa)"
click at [1179, 869] on input "Update Device" at bounding box center [1154, 864] width 103 height 28
type input "Saving..."
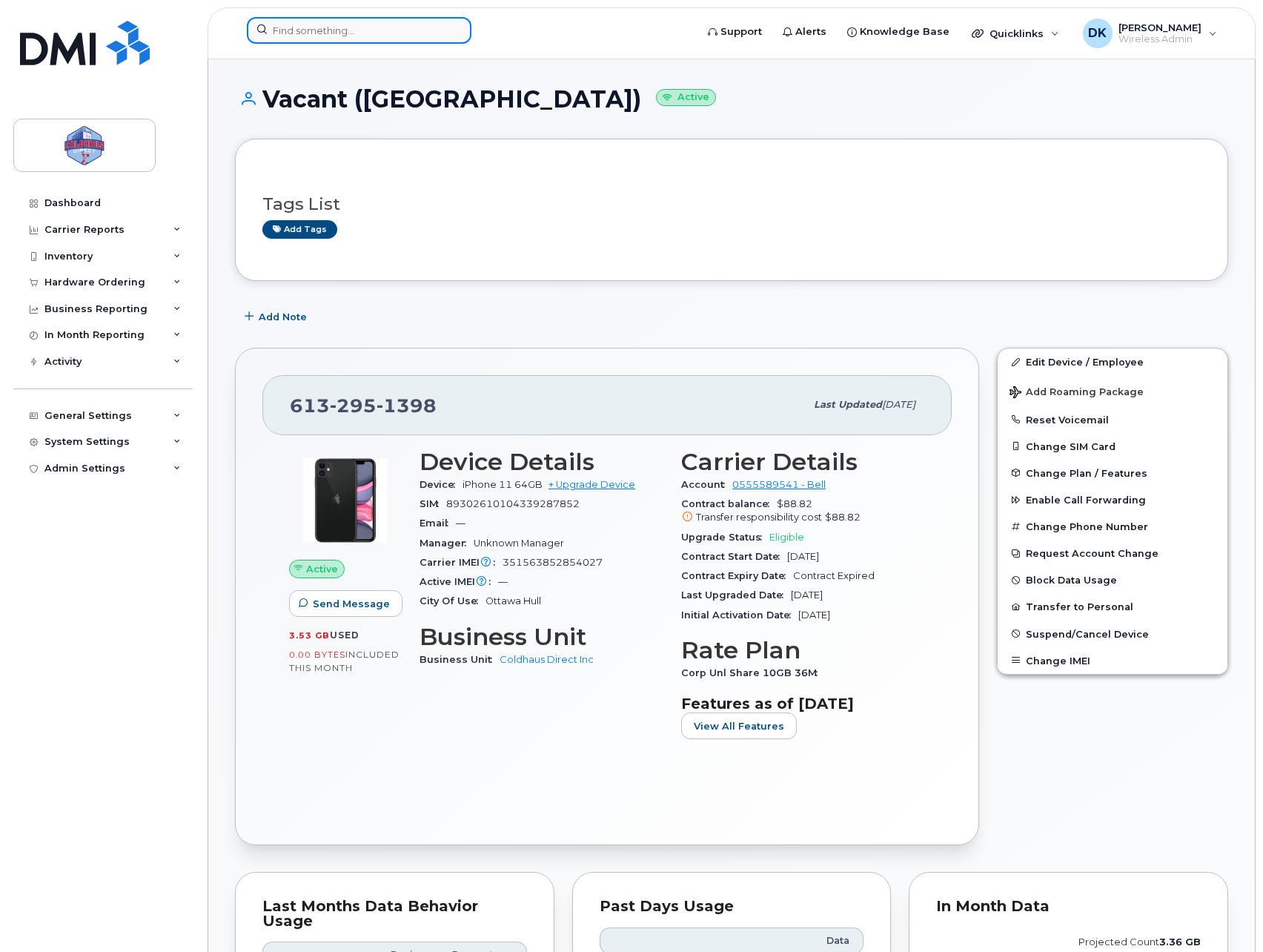
click at [365, 34] on input at bounding box center [359, 30] width 225 height 27
paste input "416-606-1973"
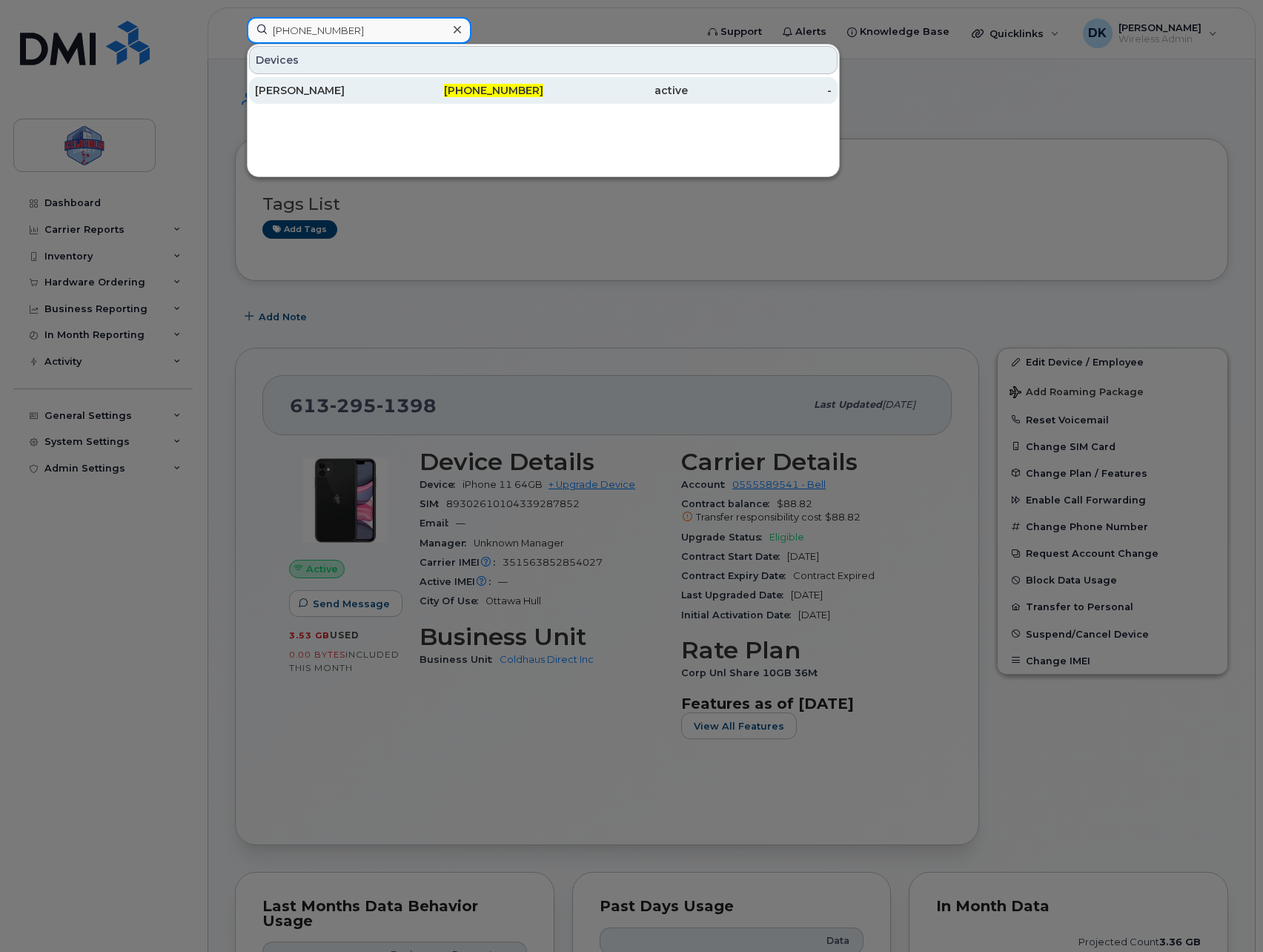
type input "416-606-1973"
click at [363, 82] on div "[PERSON_NAME]" at bounding box center [326, 90] width 144 height 27
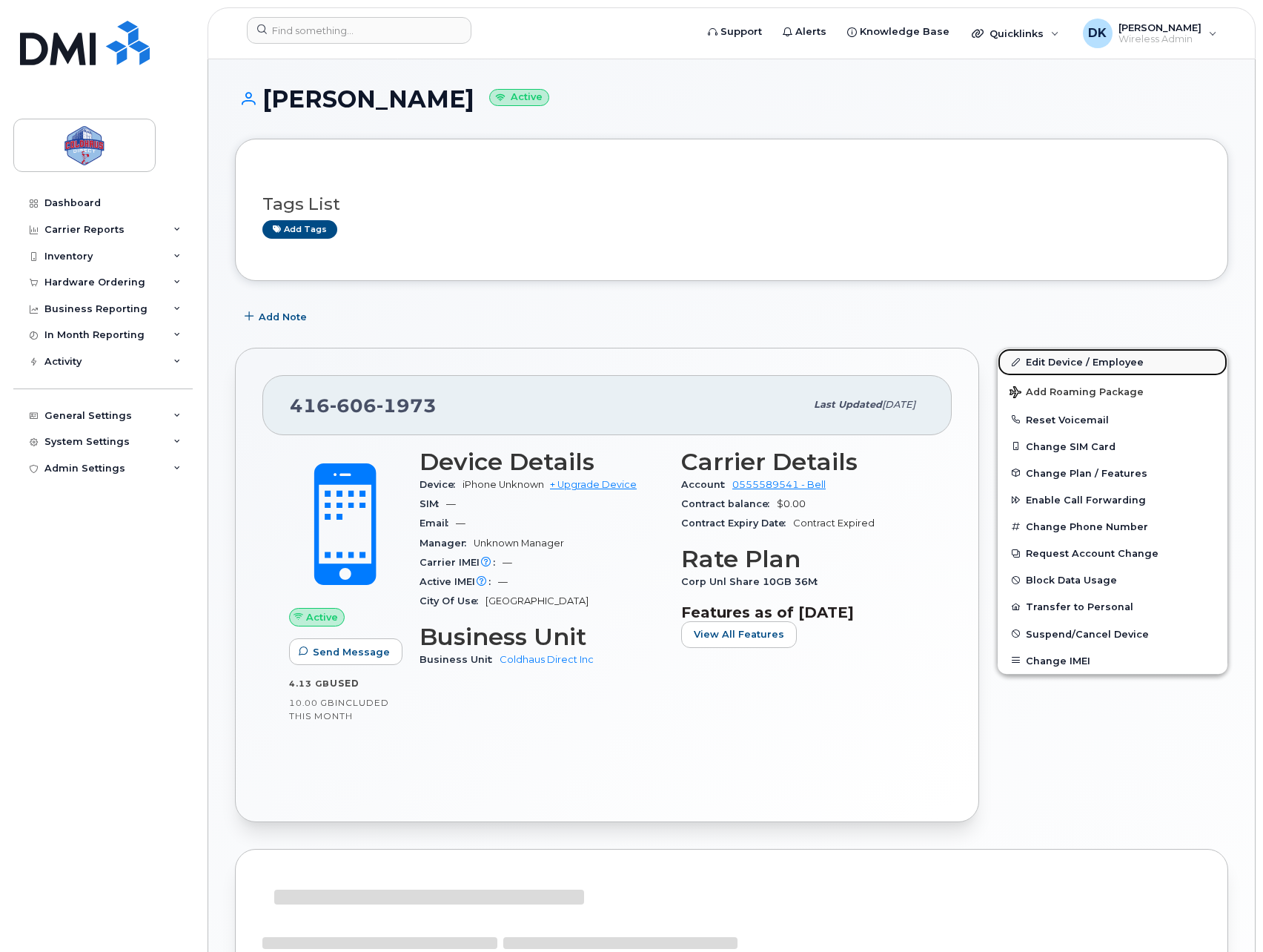
click at [1092, 363] on link "Edit Device / Employee" at bounding box center [1112, 362] width 229 height 27
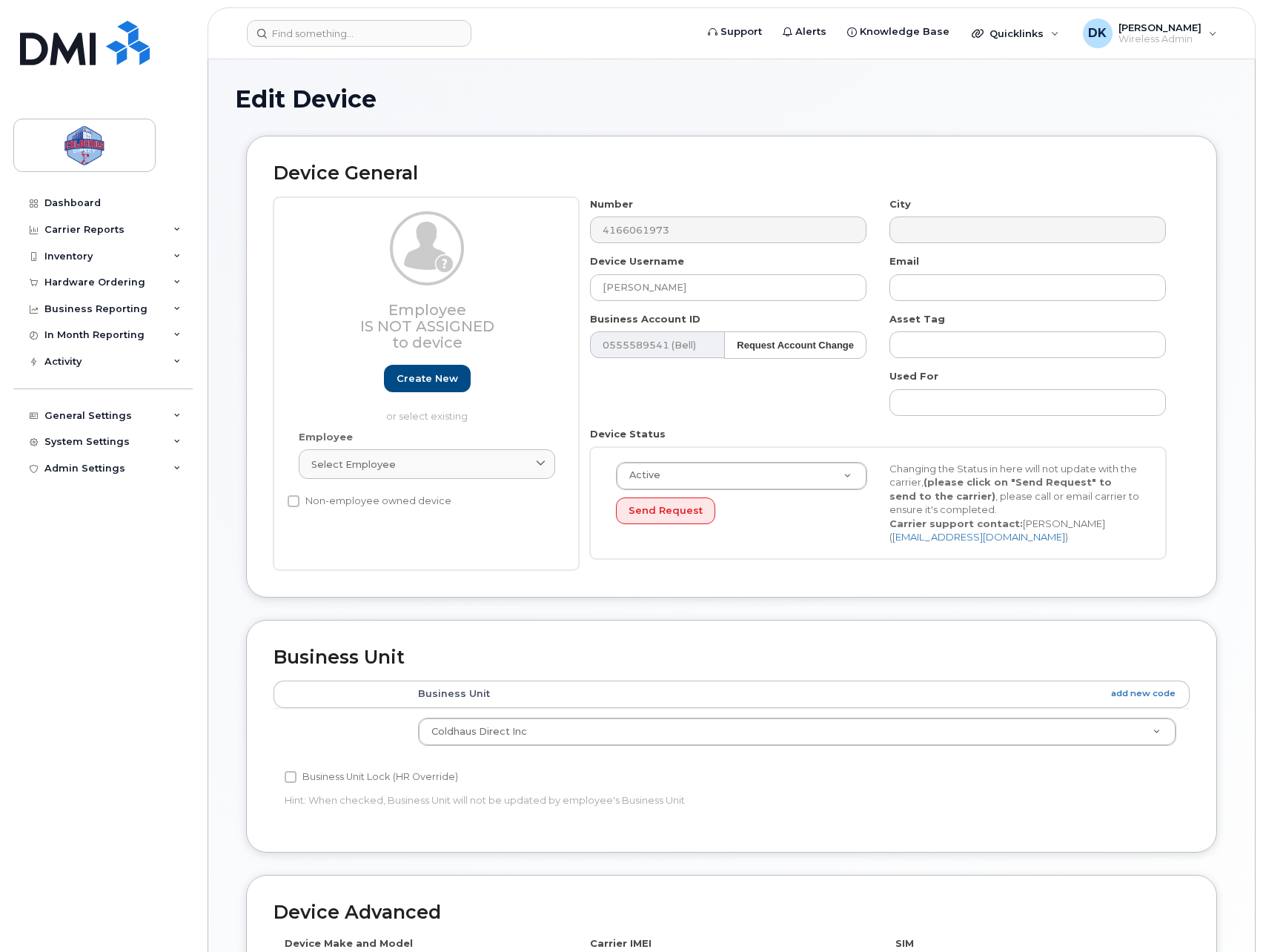
select select "43849"
drag, startPoint x: 729, startPoint y: 291, endPoint x: 385, endPoint y: 294, distance: 344.0
click at [430, 281] on div "Employee Is not assigned to device Create new or select existing Employee Selec…" at bounding box center [732, 384] width 916 height 373
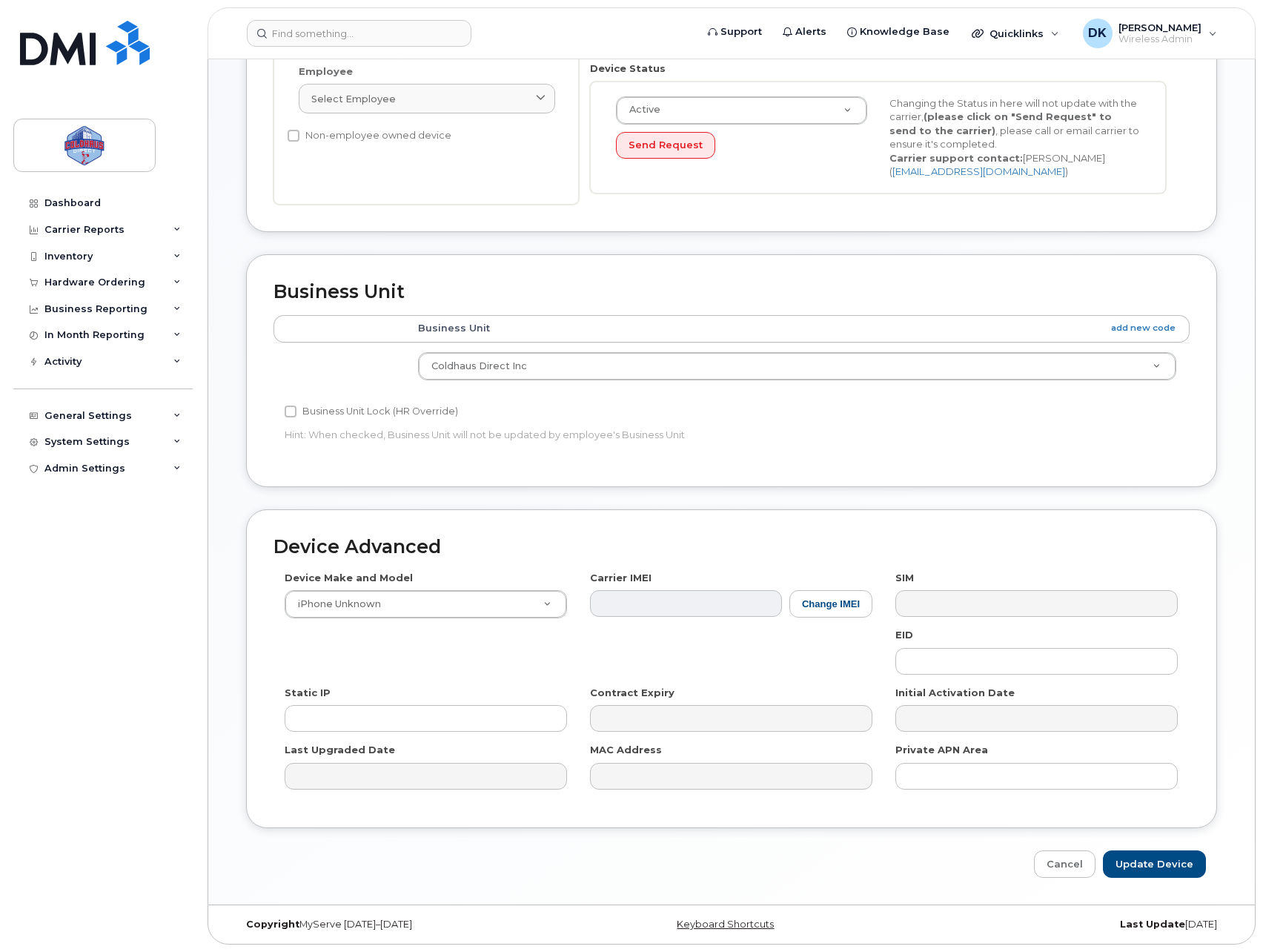
type input "Vacant (Brampton)"
click at [1183, 846] on div "Device Advanced Device Make and Model iPhone Unknown Android TCL 502 Watch Appl…" at bounding box center [731, 694] width 993 height 369
click at [1173, 867] on input "Update Device" at bounding box center [1154, 864] width 103 height 28
type input "Saving..."
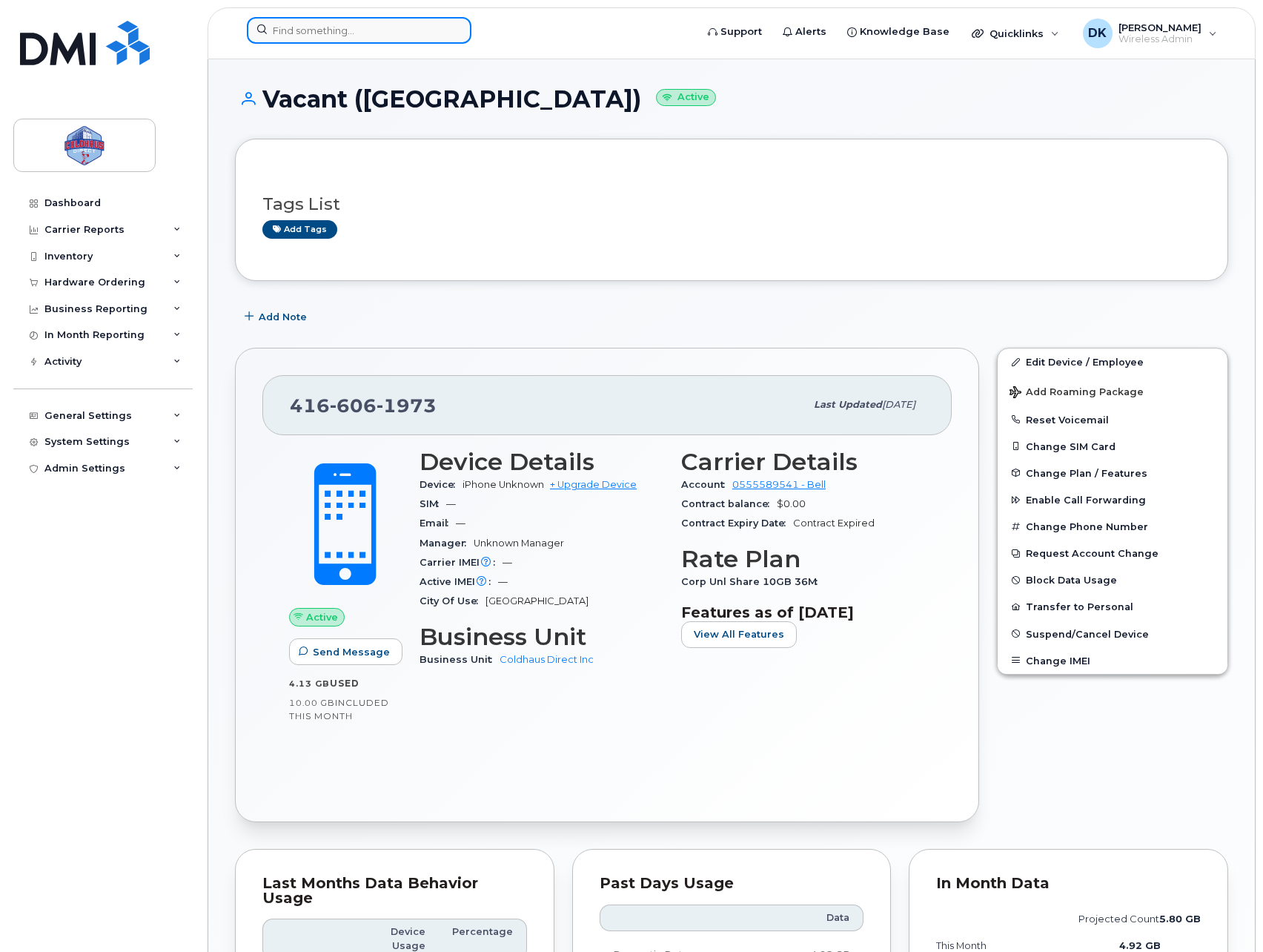
drag, startPoint x: 322, startPoint y: 36, endPoint x: 371, endPoint y: 42, distance: 49.4
click at [324, 36] on input at bounding box center [359, 30] width 225 height 27
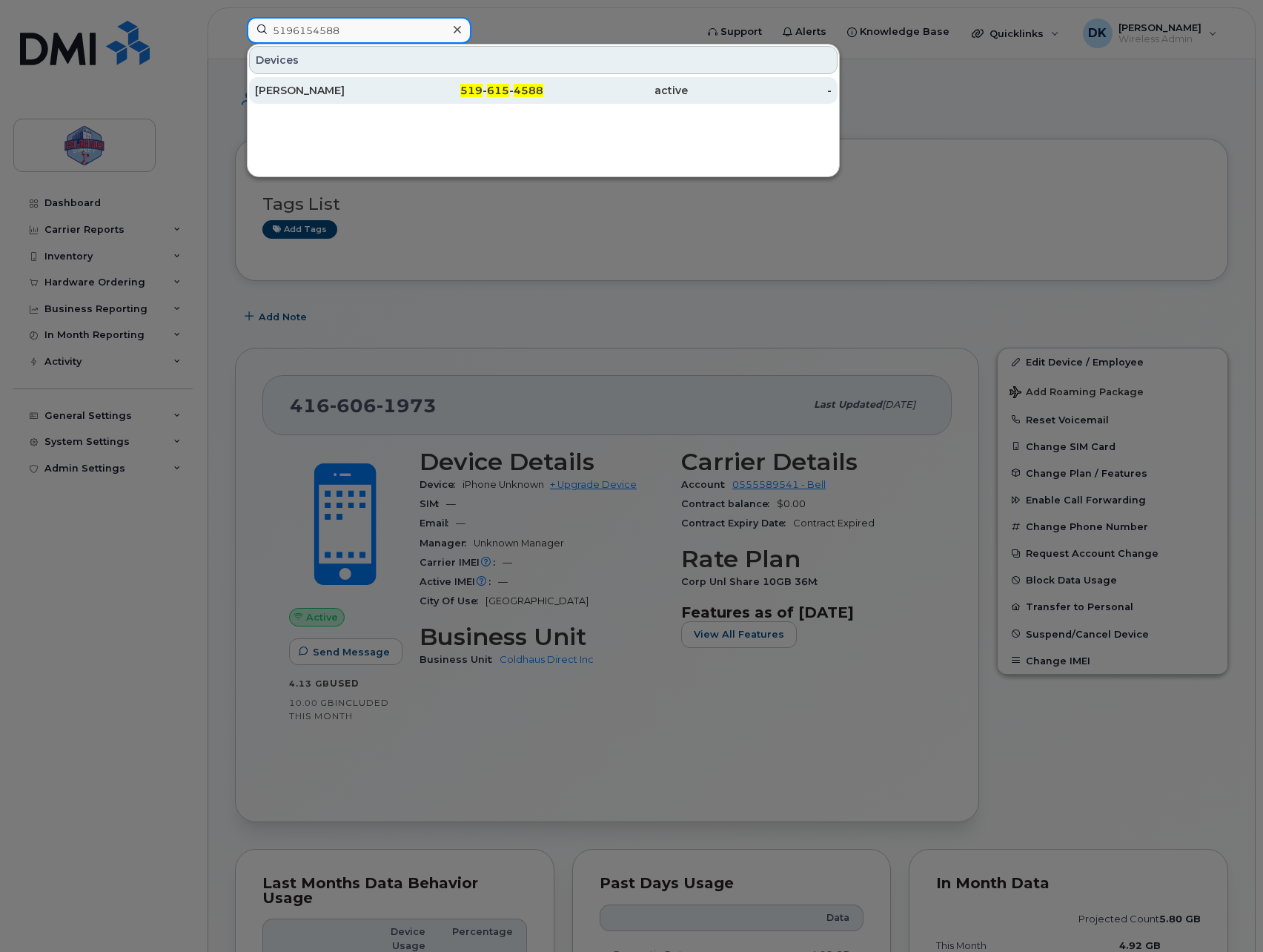
type input "5196154588"
click at [488, 97] on div "519 - 615 - 4588" at bounding box center [471, 90] width 144 height 15
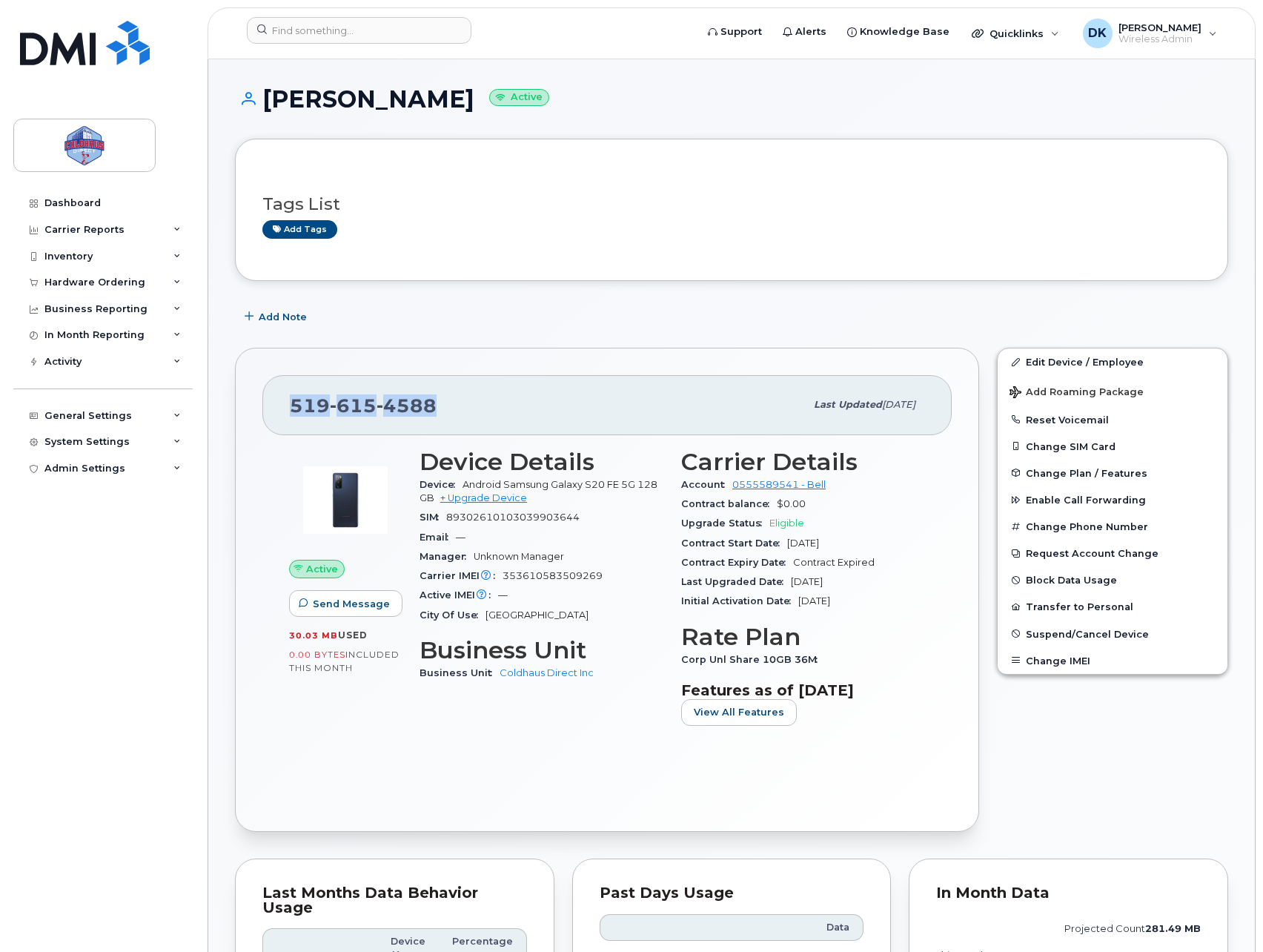
drag, startPoint x: 445, startPoint y: 399, endPoint x: 284, endPoint y: 406, distance: 161.2
click at [284, 406] on div "[PHONE_NUMBER] Last updated [DATE]" at bounding box center [606, 405] width 689 height 60
copy span "[PHONE_NUMBER]"
drag, startPoint x: 533, startPoint y: 336, endPoint x: 531, endPoint y: 328, distance: 8.2
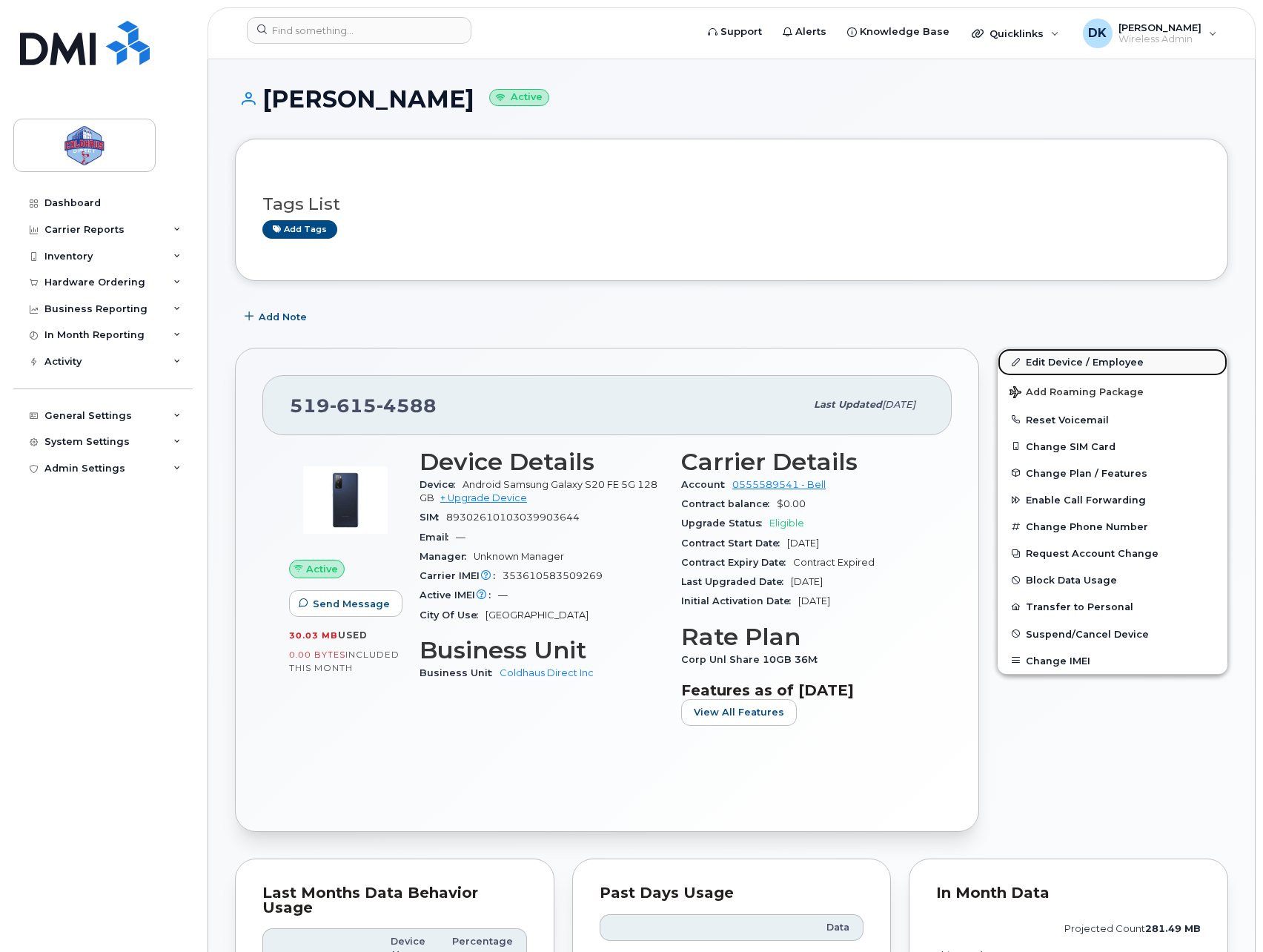
drag, startPoint x: 1062, startPoint y: 356, endPoint x: 1093, endPoint y: 353, distance: 31.1
click at [1062, 356] on link "Edit Device / Employee" at bounding box center [1112, 362] width 229 height 27
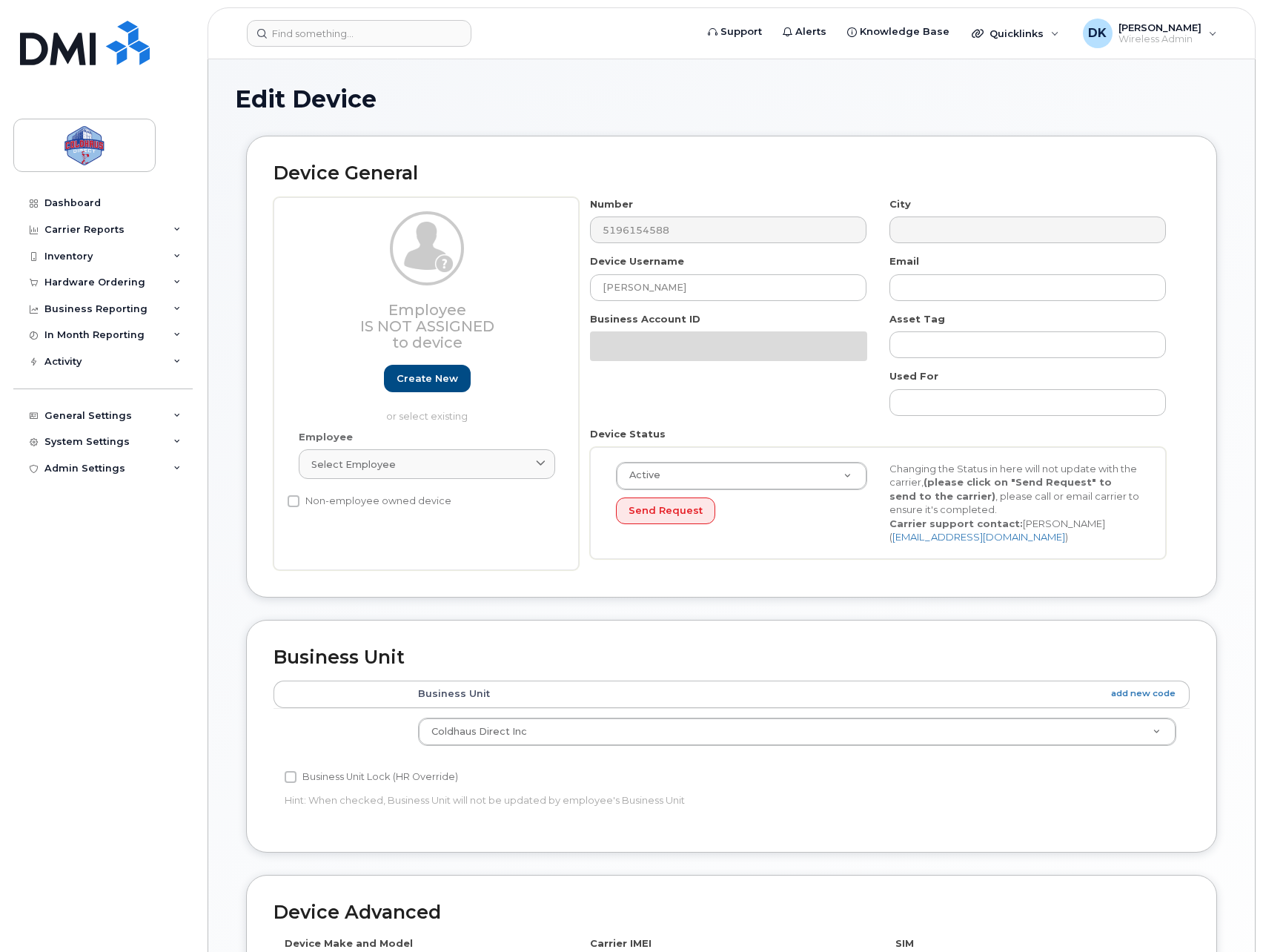
select select "43849"
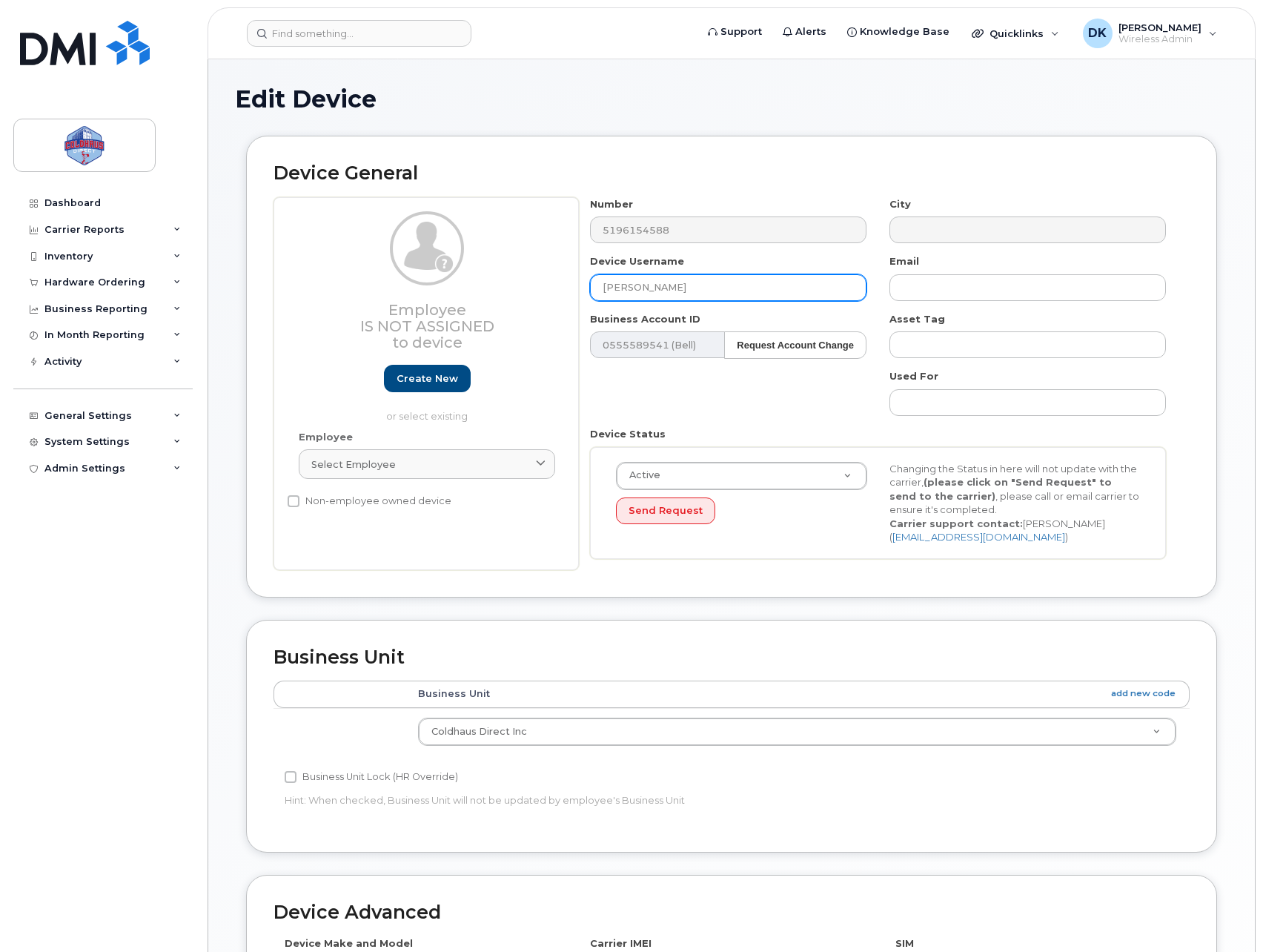
click at [709, 281] on input "[PERSON_NAME]" at bounding box center [729, 288] width 277 height 27
paste input "[PERSON_NAME]"
type input "[PERSON_NAME]"
click at [745, 142] on div "Device General Employee Is not assigned to device Create new or select existing…" at bounding box center [732, 366] width 971 height 462
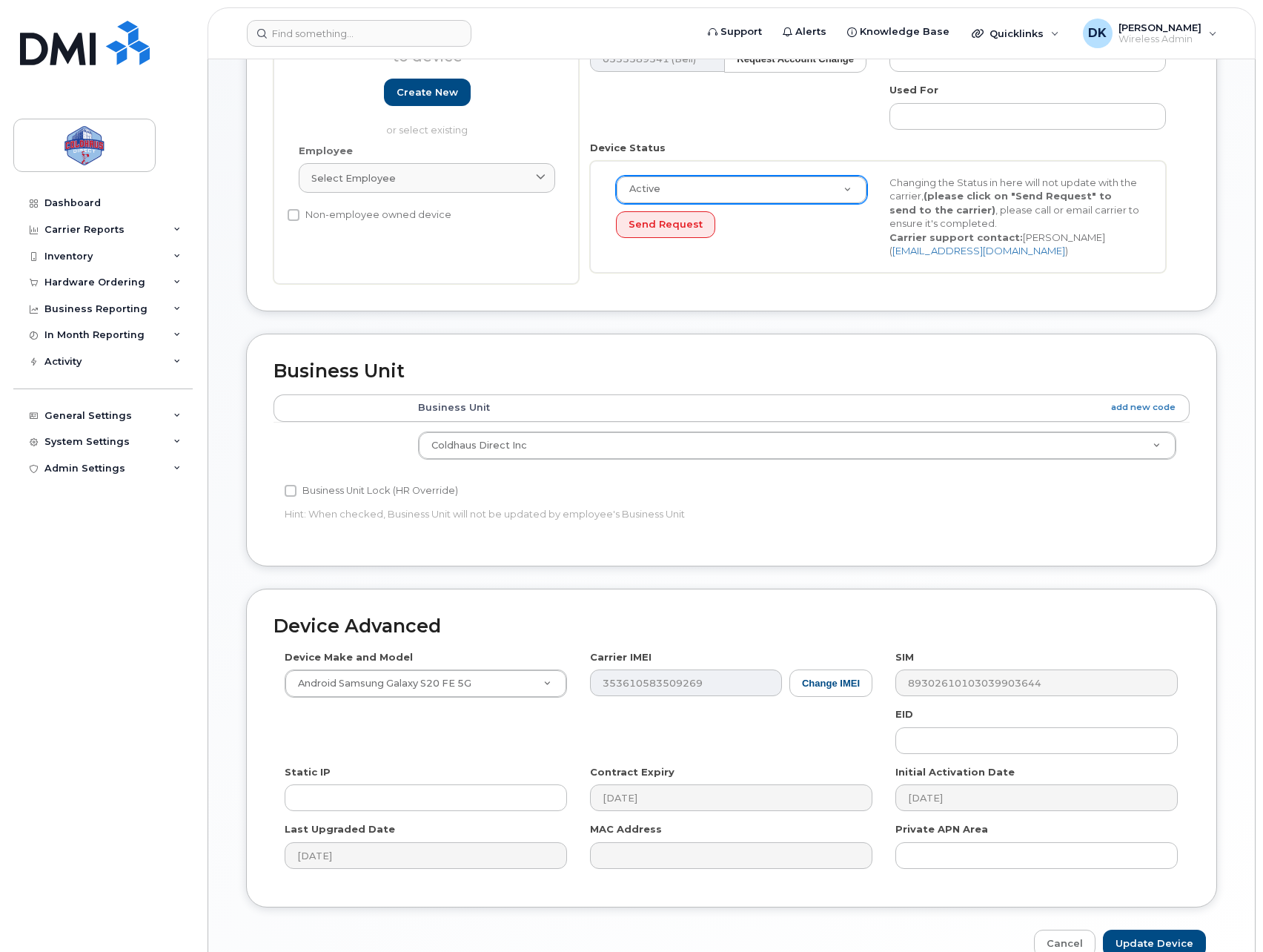
scroll to position [366, 0]
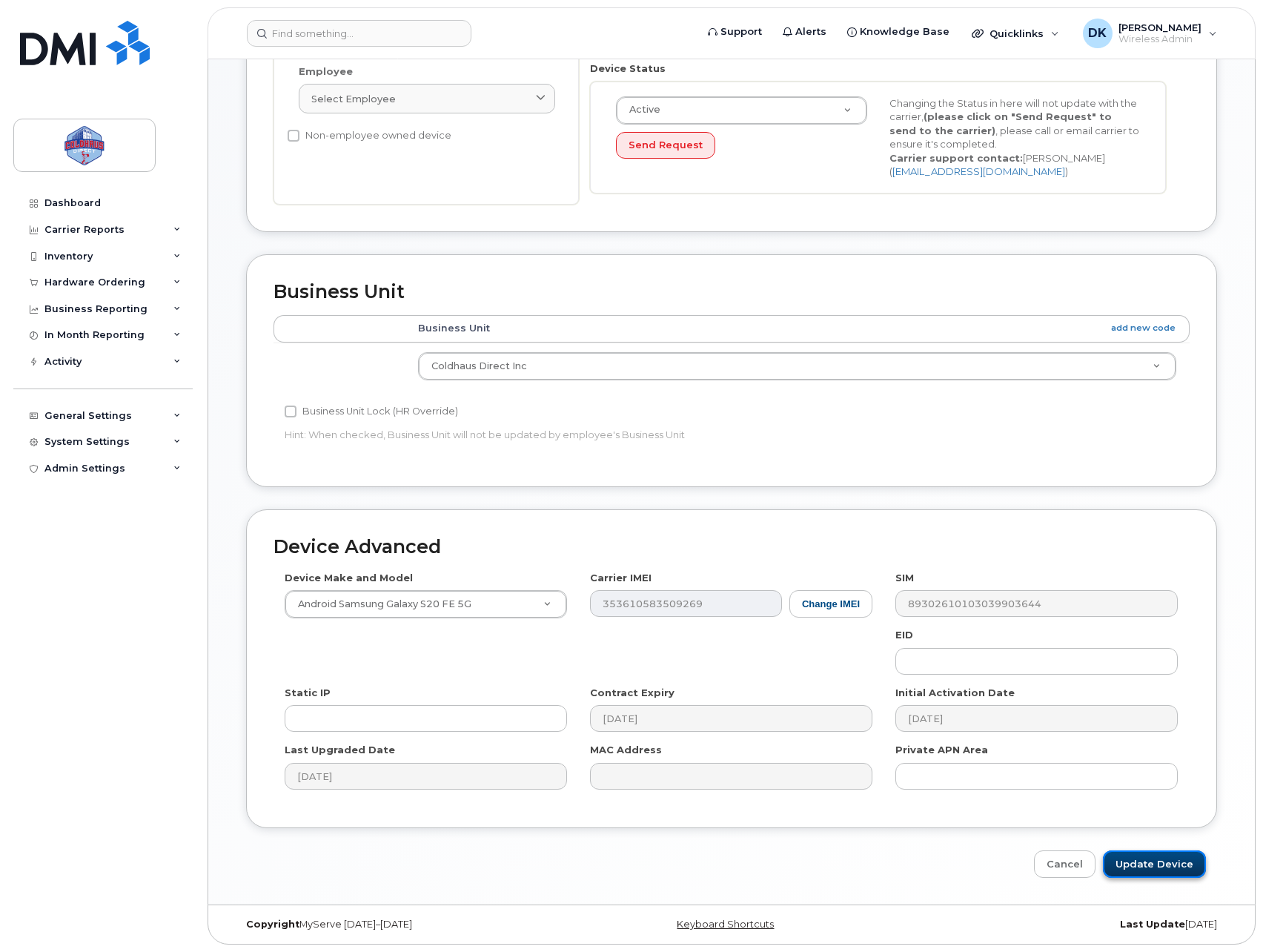
click at [1159, 862] on input "Update Device" at bounding box center [1154, 864] width 103 height 28
type input "Saving..."
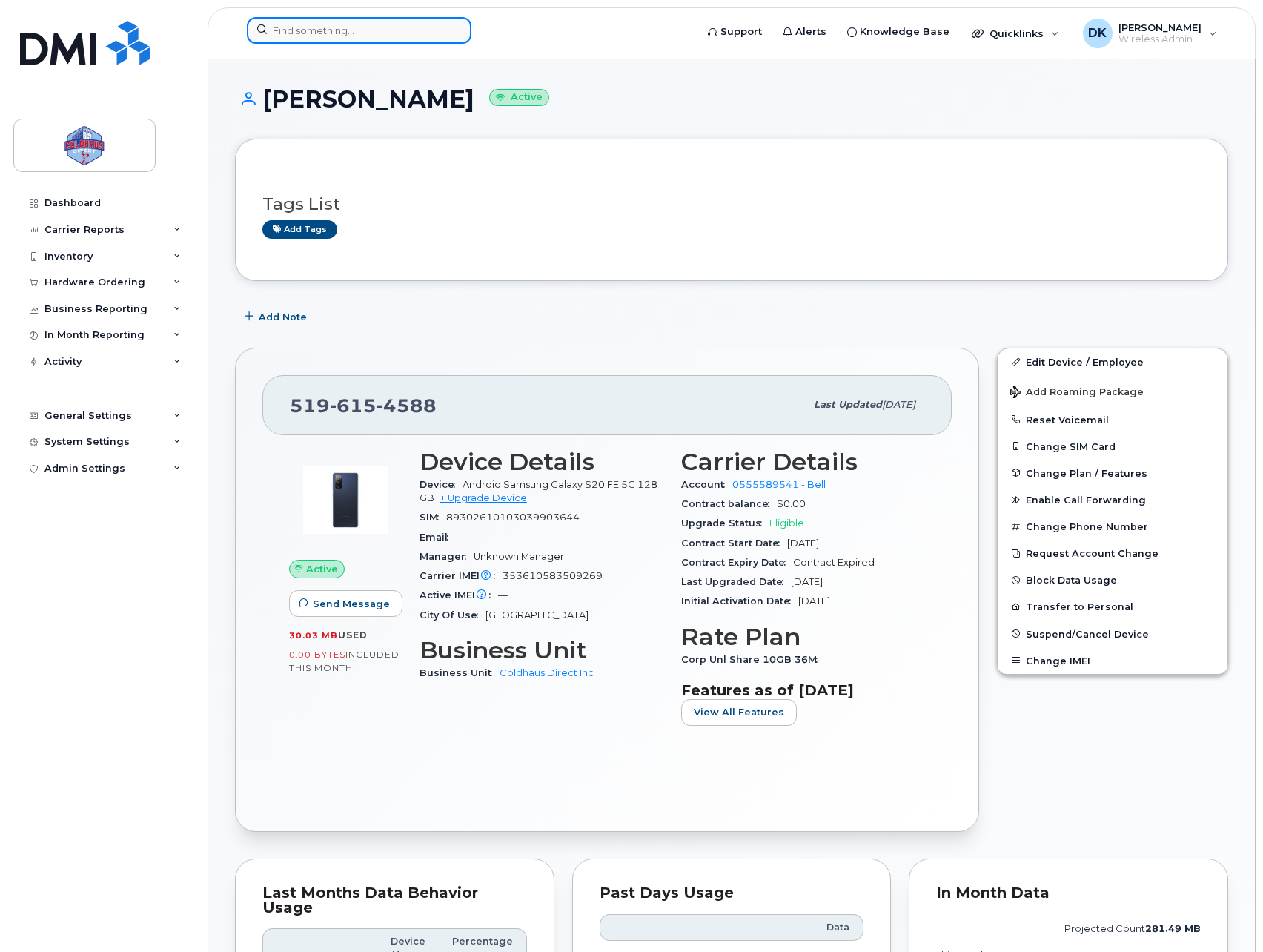
click at [349, 31] on input at bounding box center [359, 30] width 225 height 27
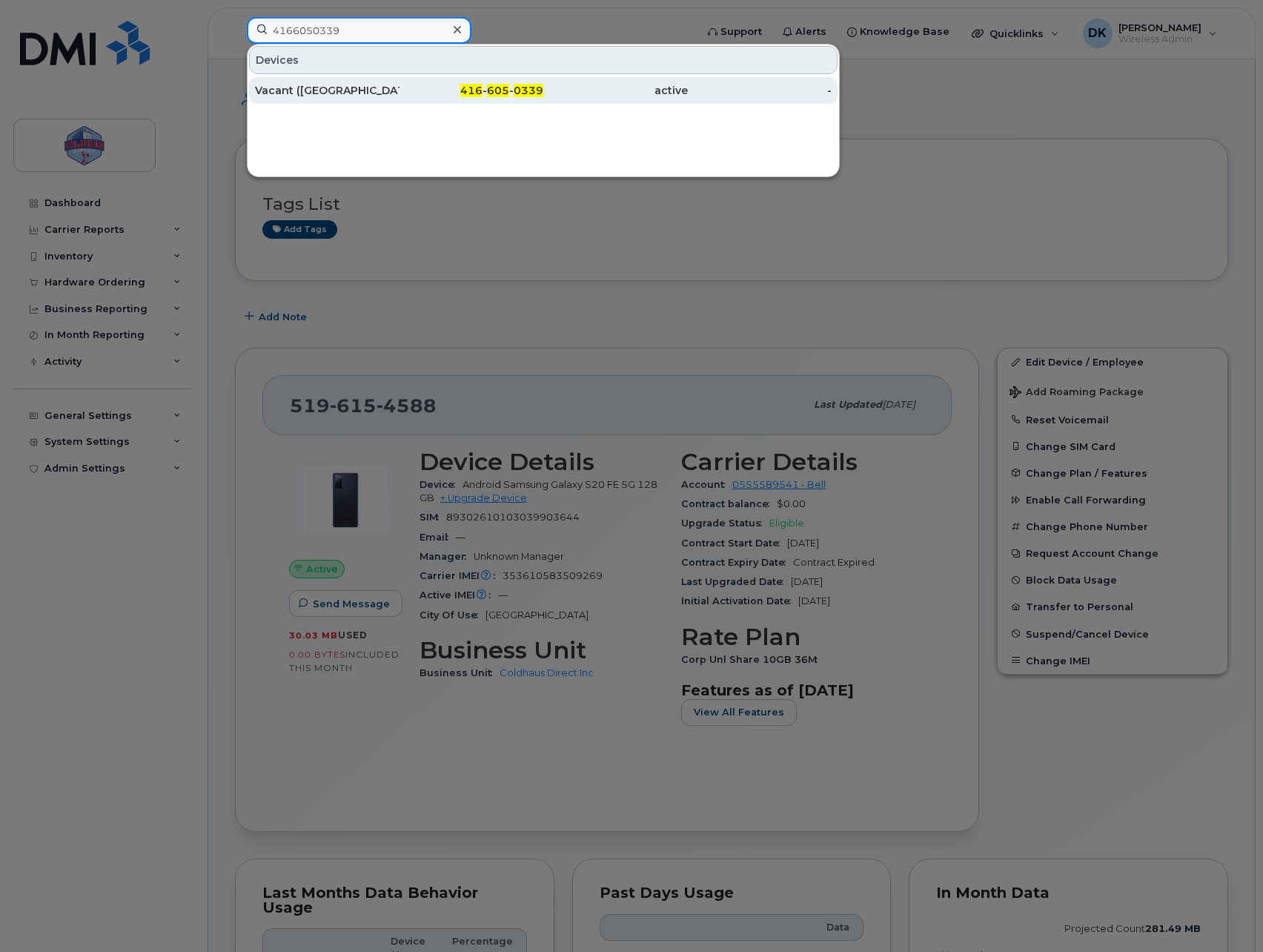
type input "4166050339"
click at [382, 98] on div "Vacant ([GEOGRAPHIC_DATA])" at bounding box center [326, 90] width 144 height 27
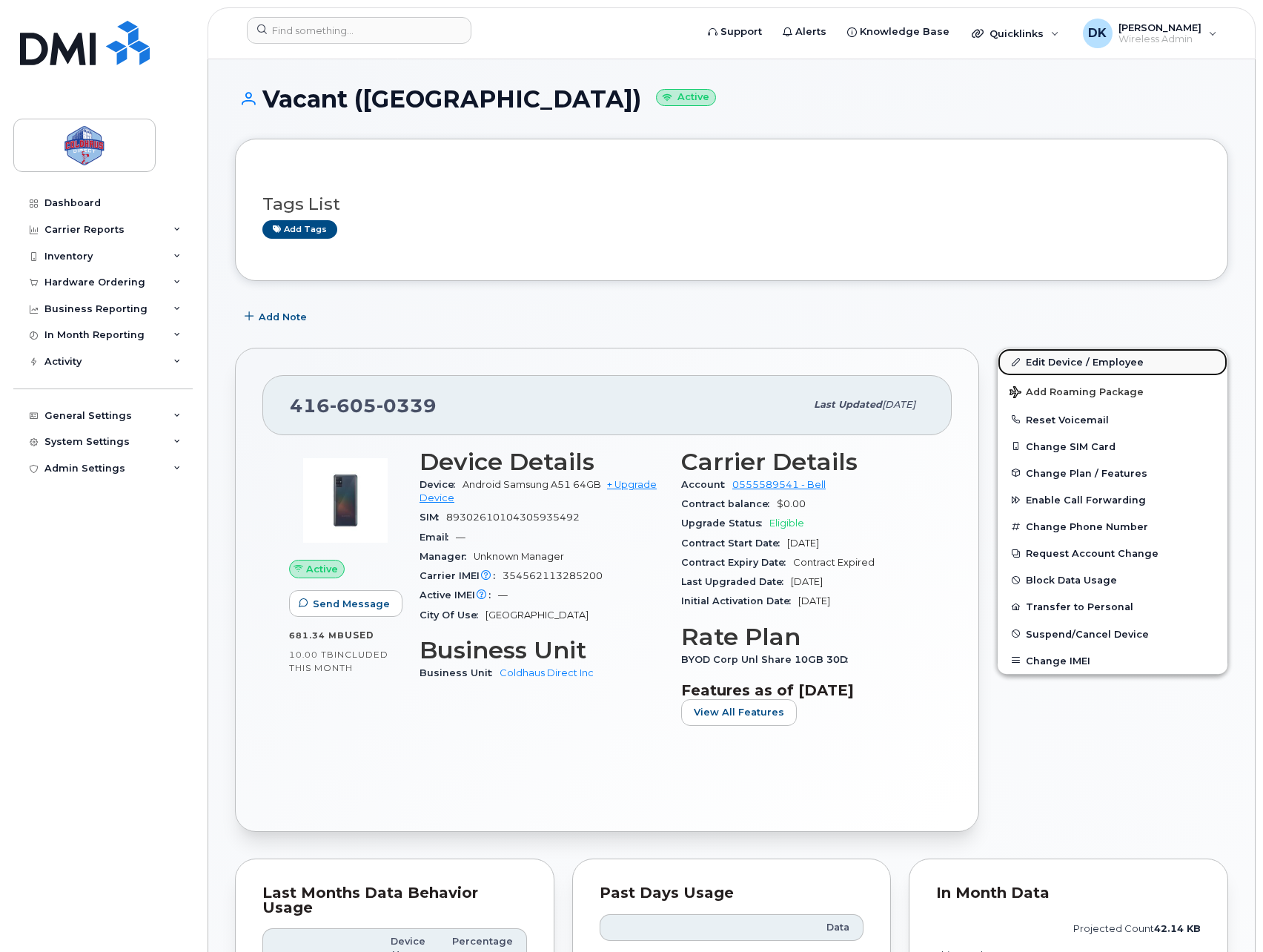
click at [1092, 349] on link "Edit Device / Employee" at bounding box center [1112, 362] width 229 height 27
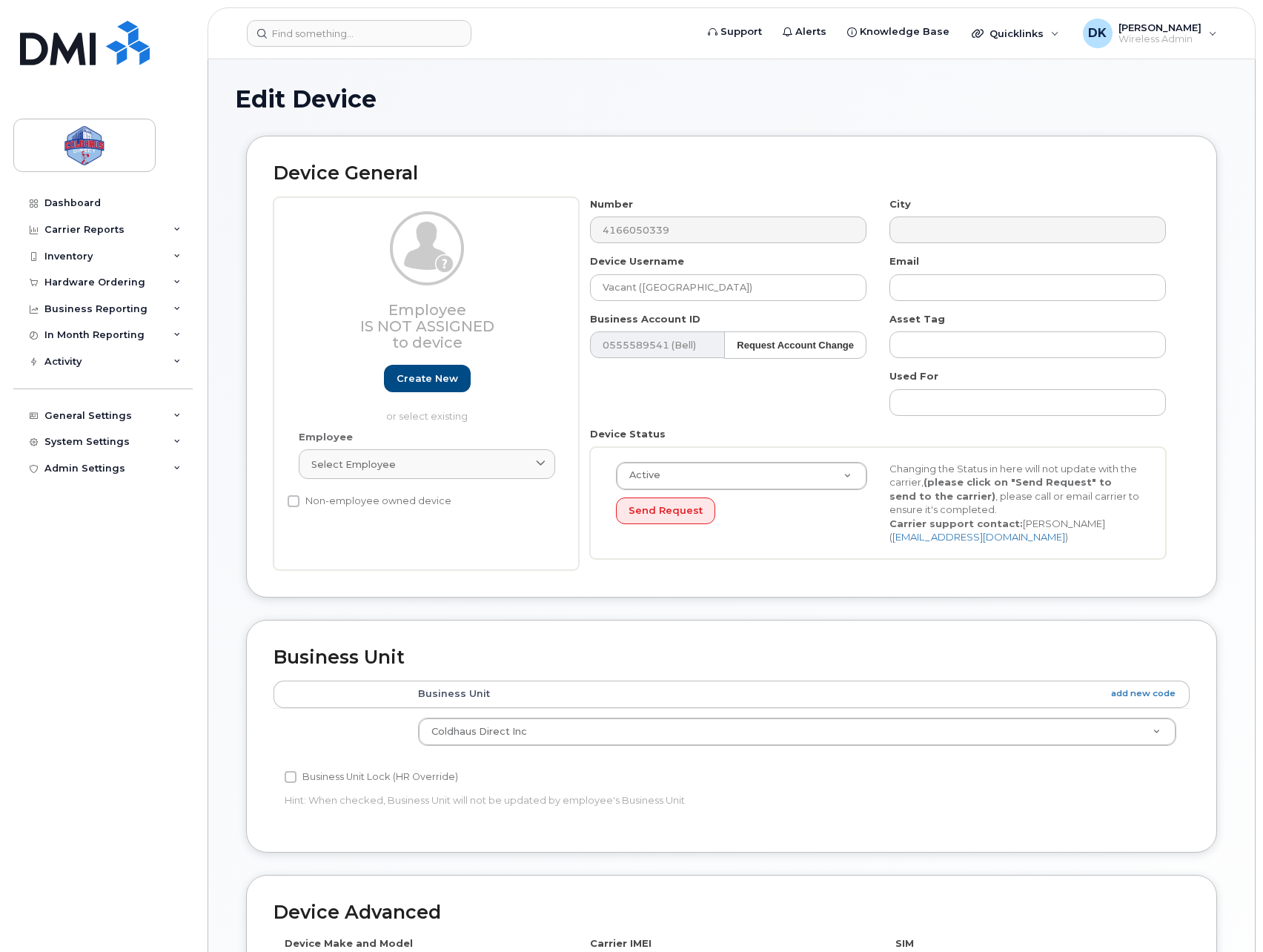
select select "43849"
drag, startPoint x: 718, startPoint y: 288, endPoint x: 27, endPoint y: 184, distance: 698.8
click at [207, 188] on div "Support Alerts Knowledge Base Quicklinks Suspend / Cancel Device Change SIM Car…" at bounding box center [731, 664] width 1048 height 1210
type input "[PERSON_NAME]"
click at [696, 407] on div "Number 4166050339 City Device Username [PERSON_NAME] Email Business Account ID …" at bounding box center [878, 384] width 599 height 373
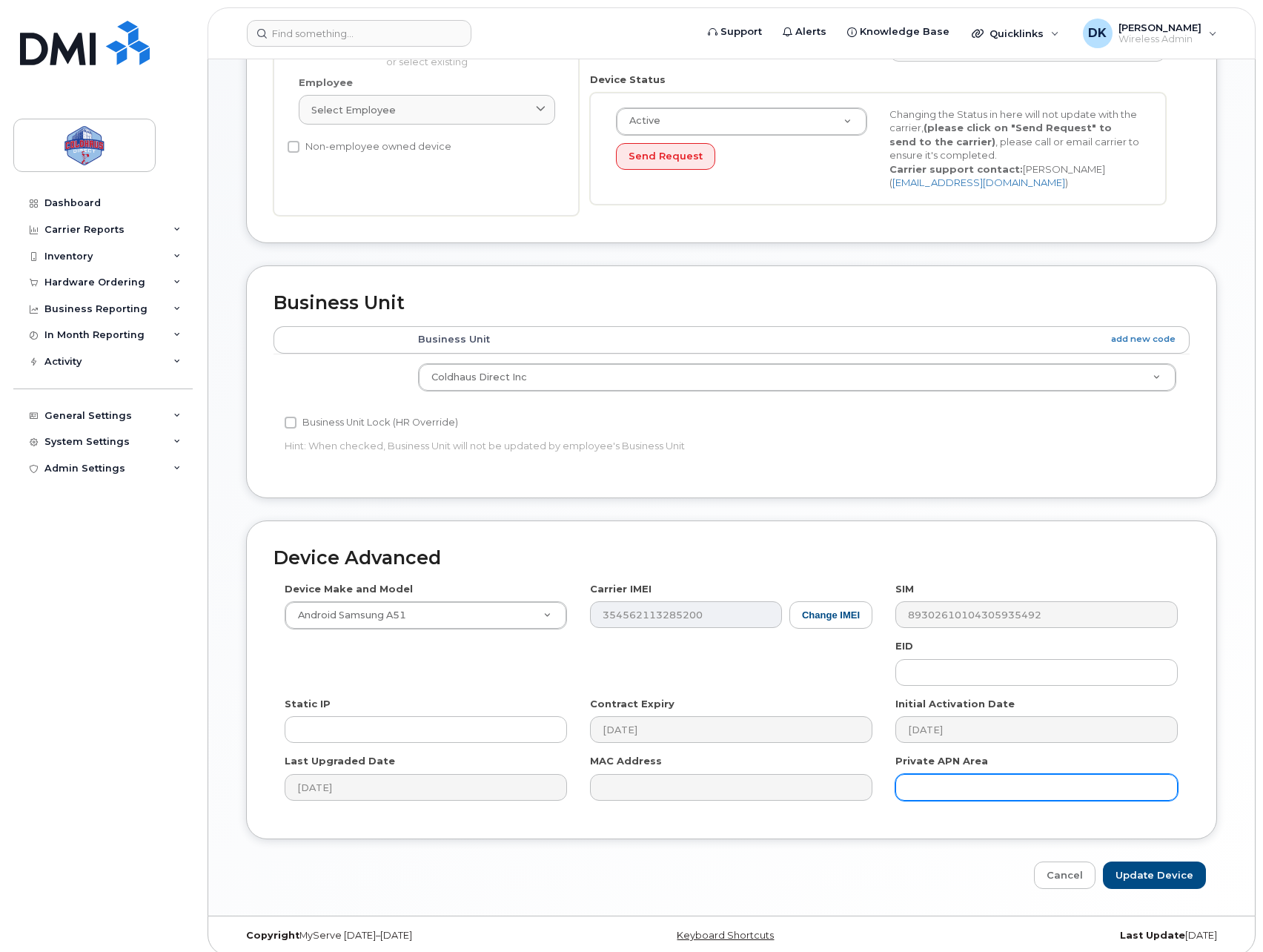
scroll to position [366, 0]
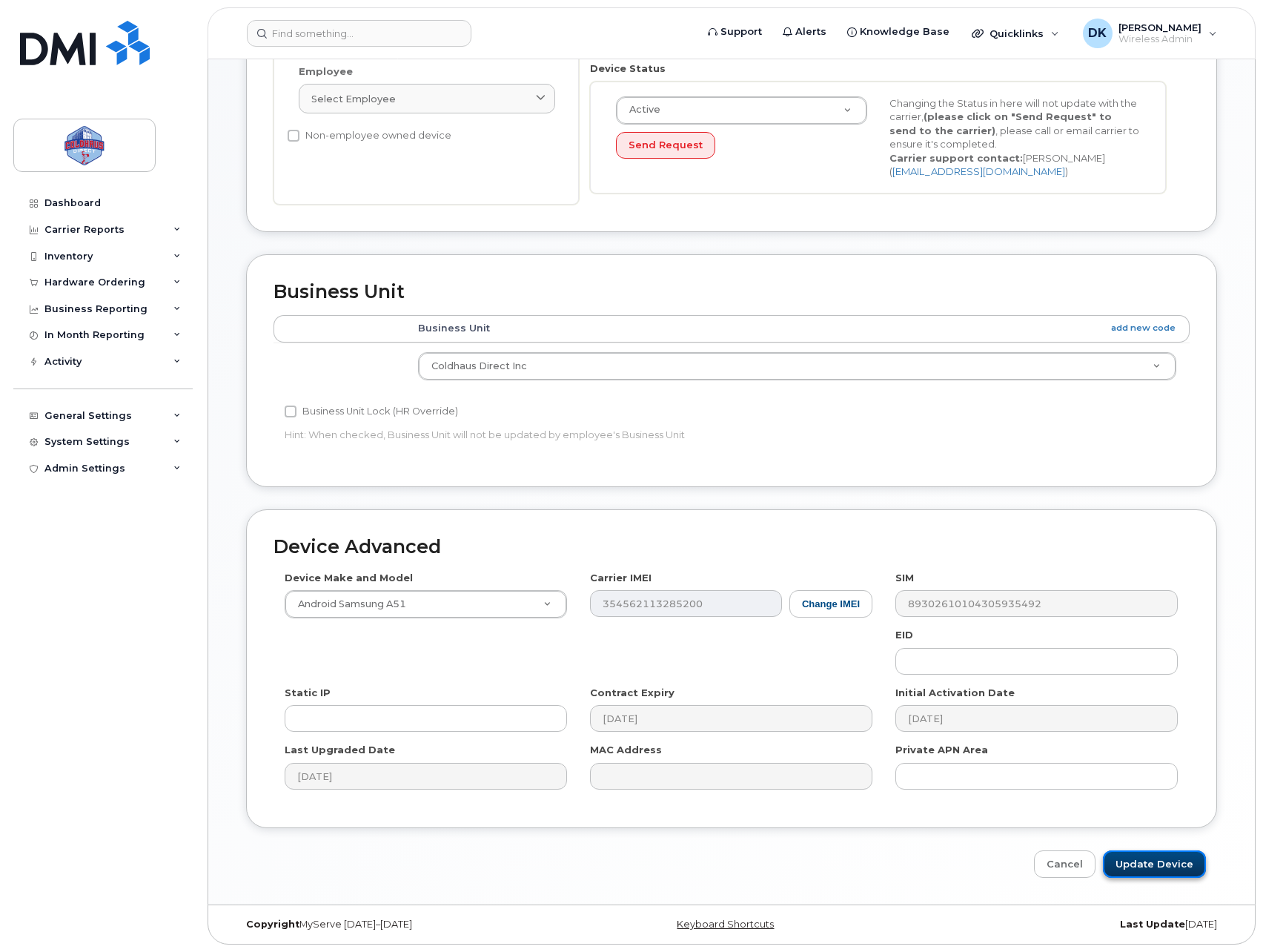
click at [1177, 865] on input "Update Device" at bounding box center [1154, 864] width 103 height 28
type input "Saving..."
